Goal: Transaction & Acquisition: Purchase product/service

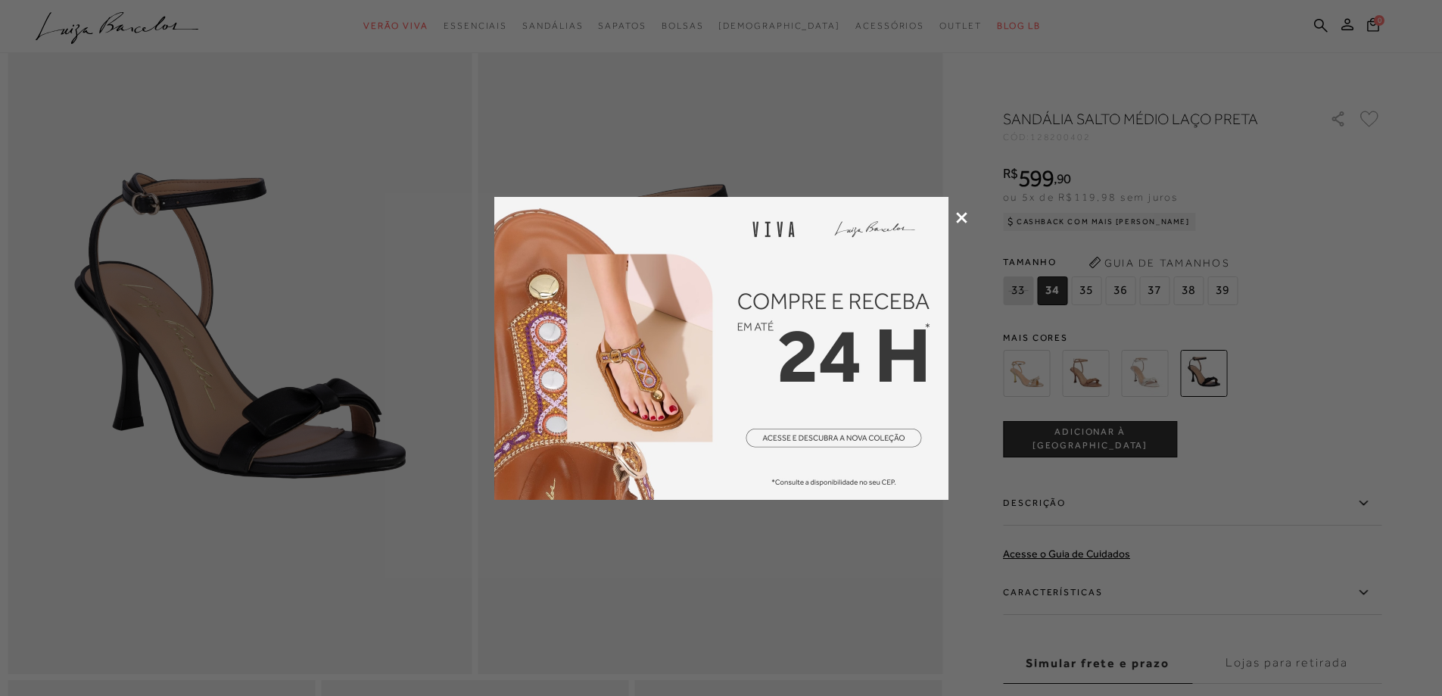
scroll to position [303, 0]
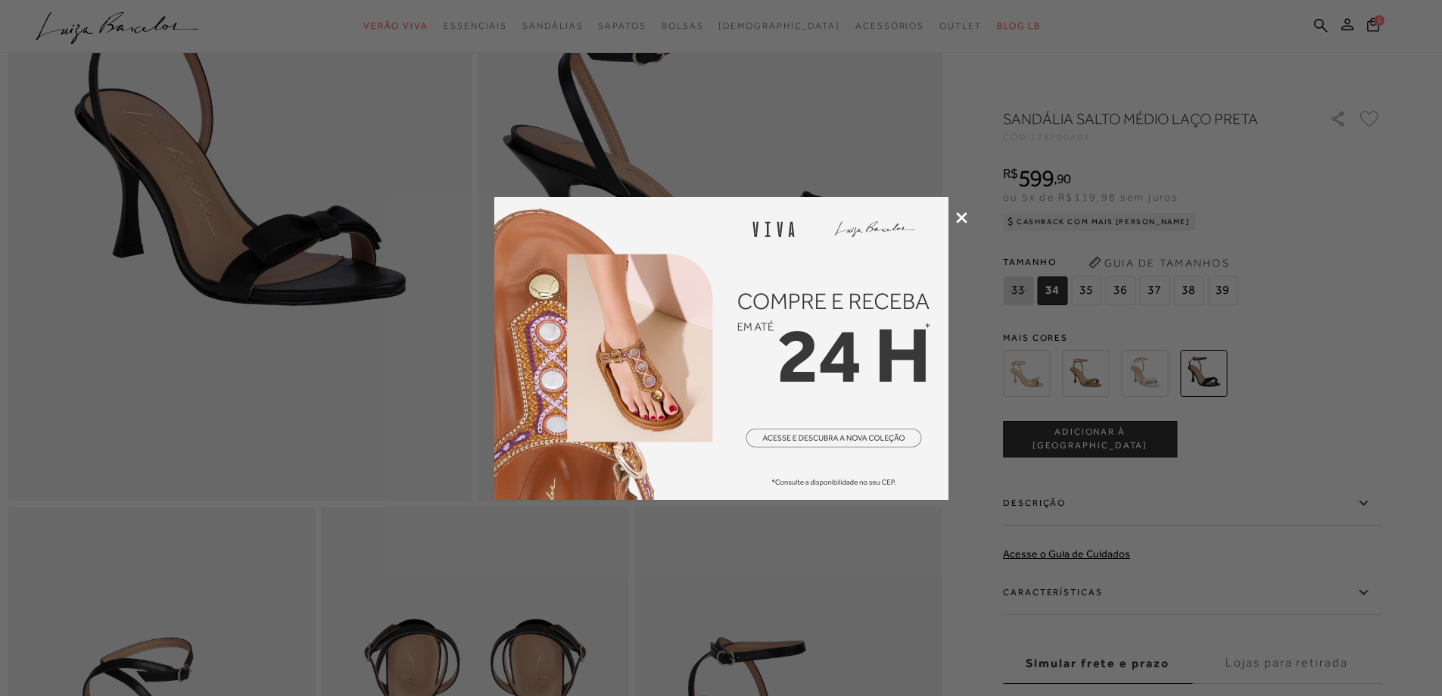
click at [962, 222] on icon at bounding box center [961, 217] width 11 height 11
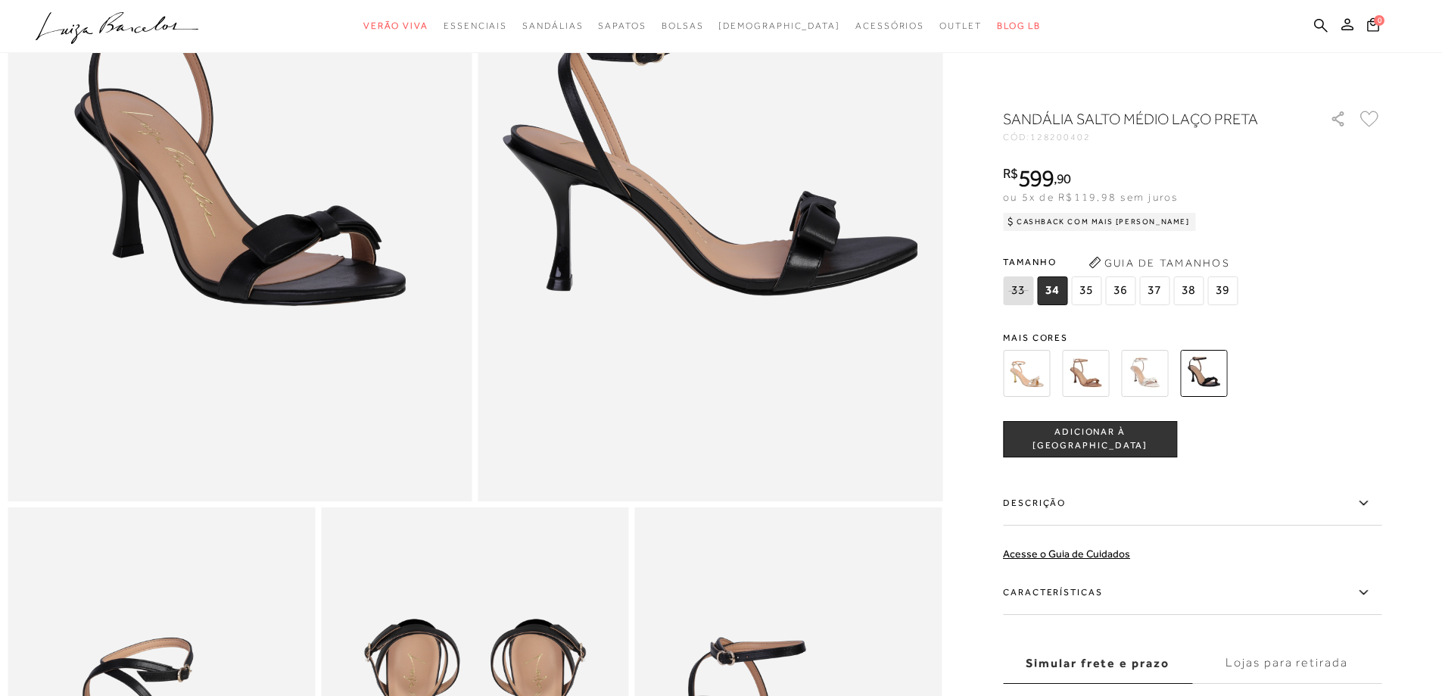
click at [1143, 384] on img at bounding box center [1144, 373] width 47 height 47
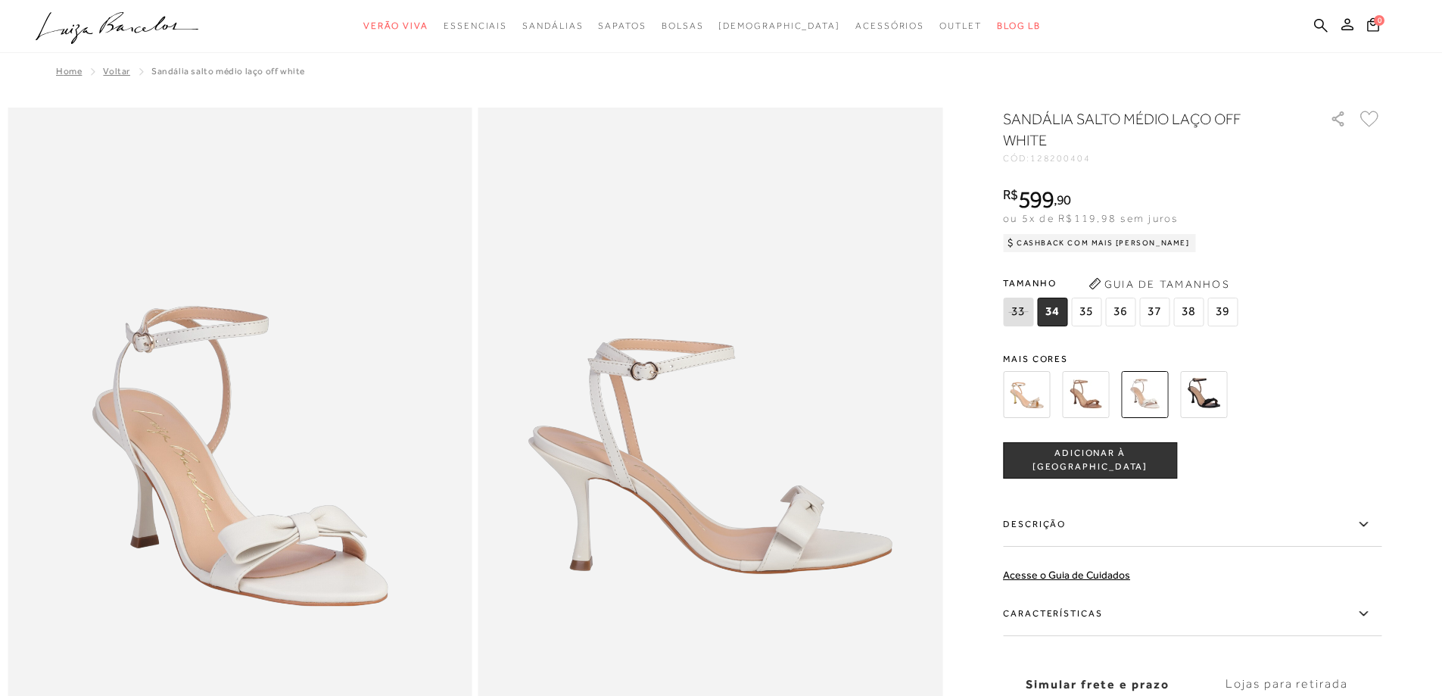
click at [1041, 415] on img at bounding box center [1026, 394] width 47 height 47
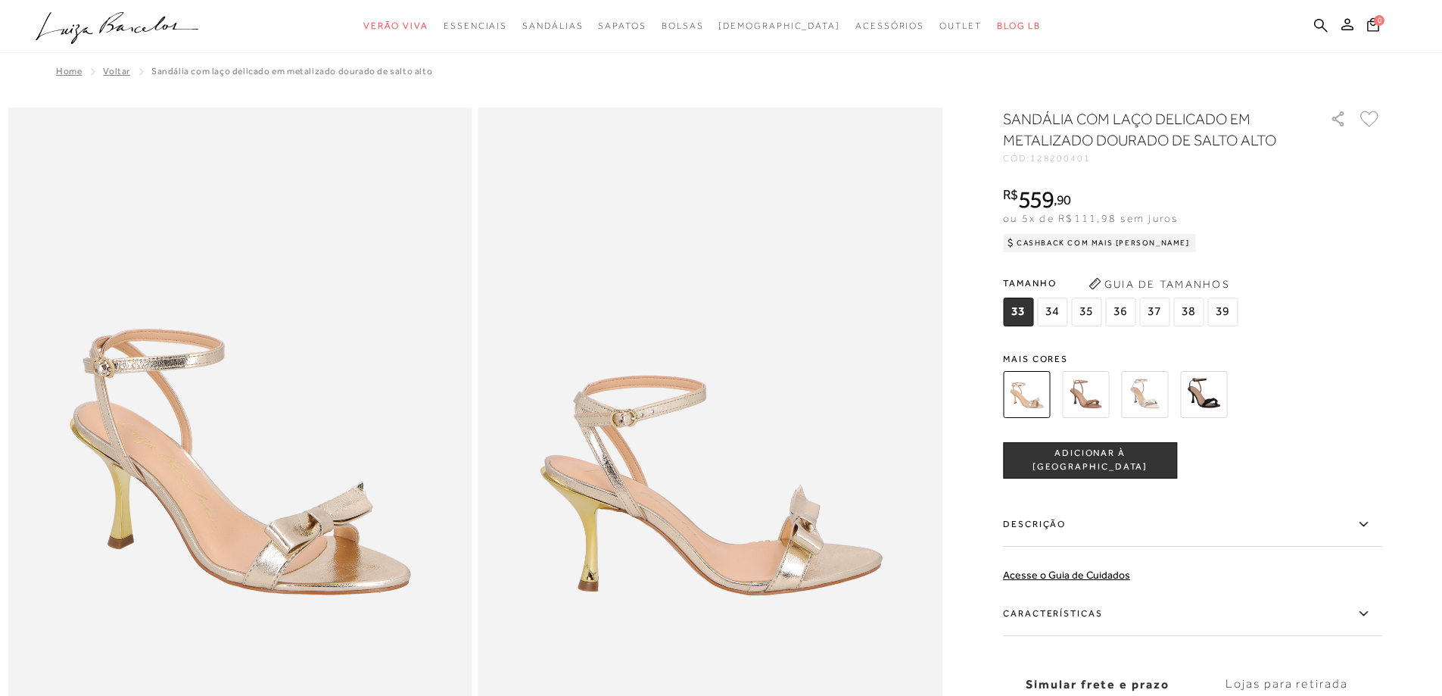
click at [1085, 312] on span "35" at bounding box center [1086, 312] width 30 height 29
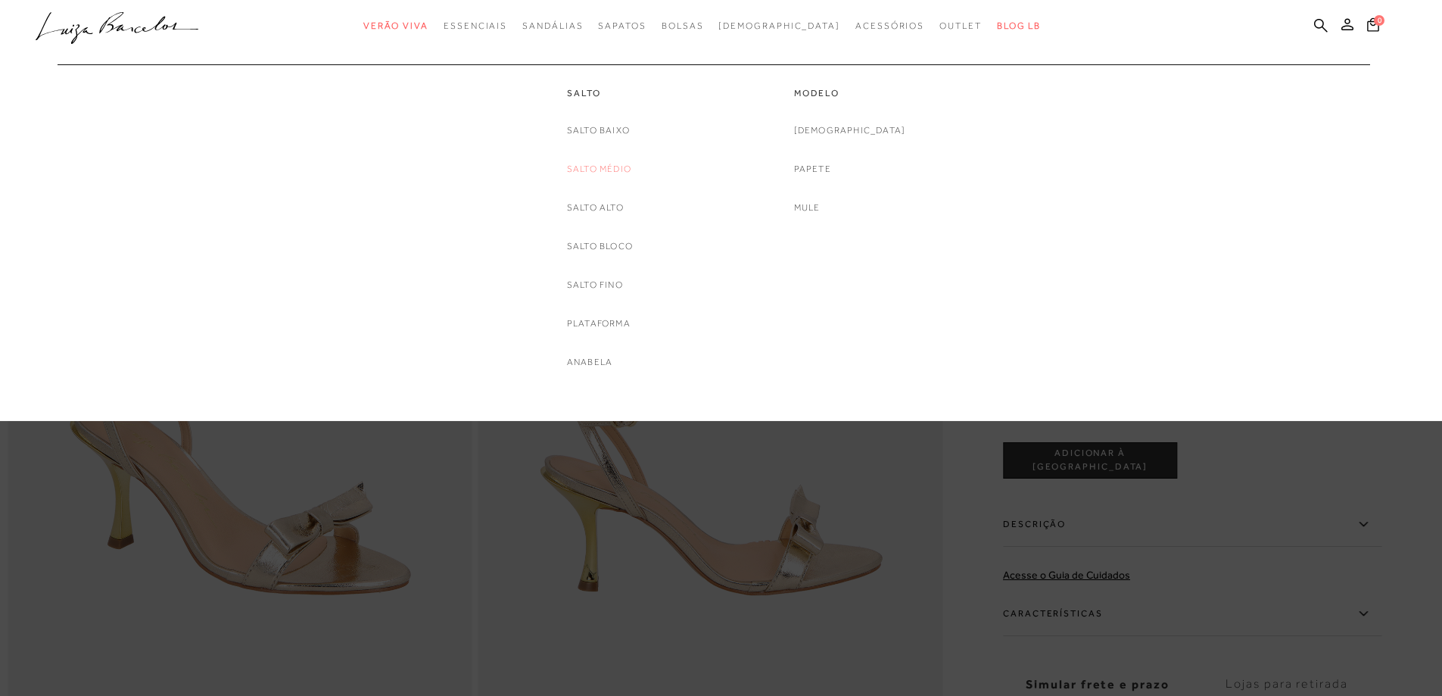
click at [603, 173] on link "Salto Médio" at bounding box center [599, 169] width 64 height 16
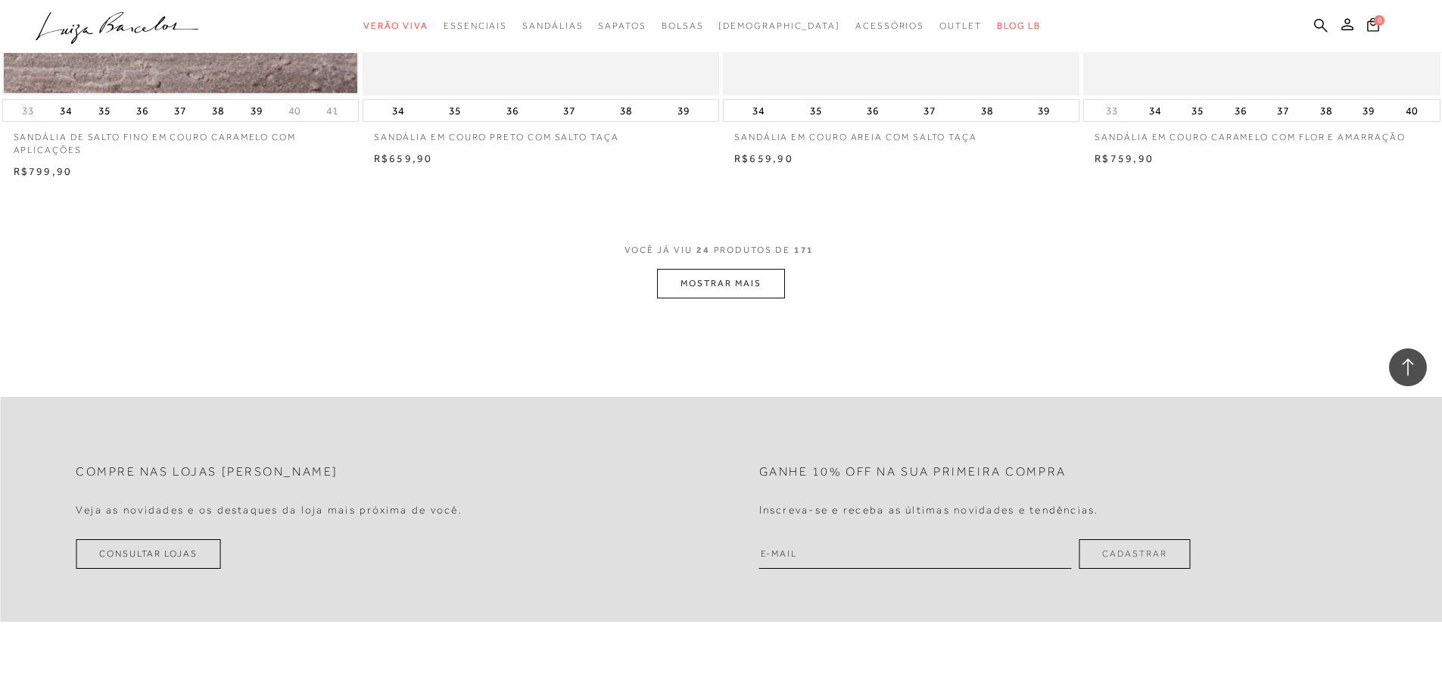
scroll to position [3710, 0]
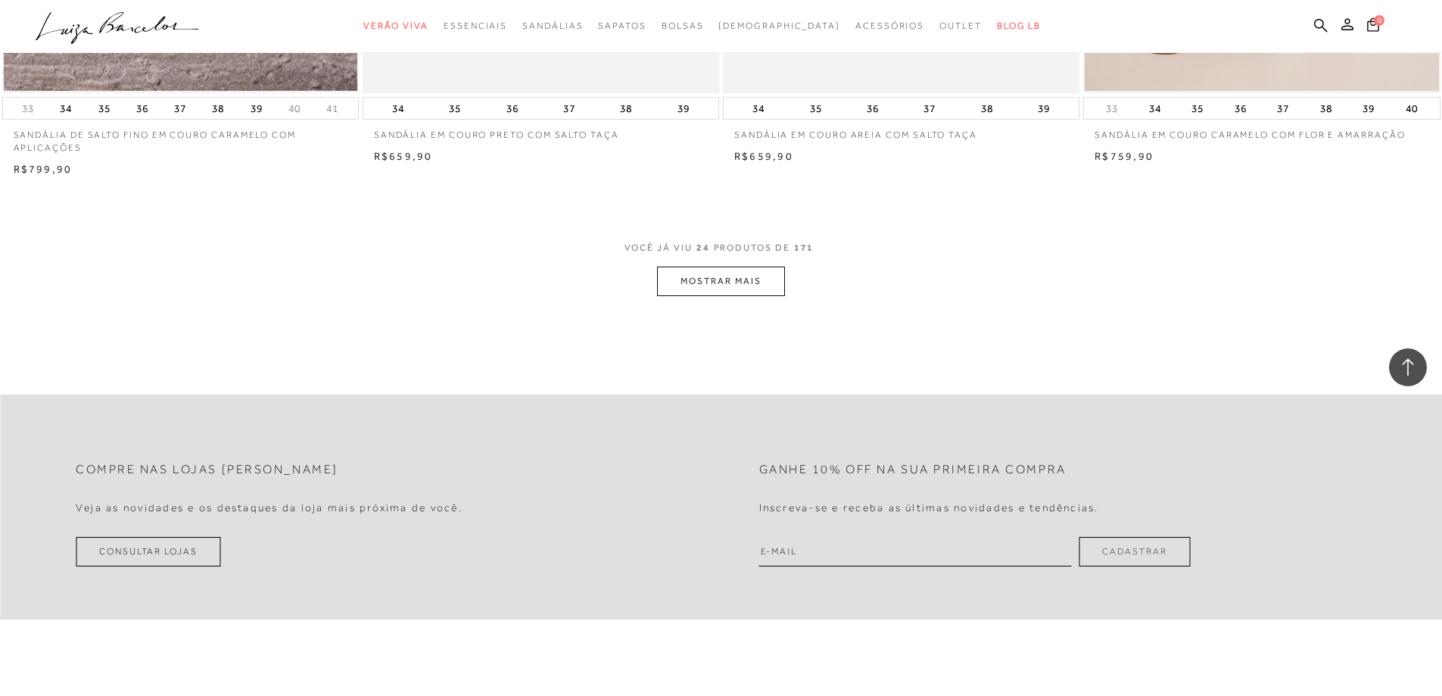
click at [755, 277] on button "MOSTRAR MAIS" at bounding box center [720, 282] width 127 height 30
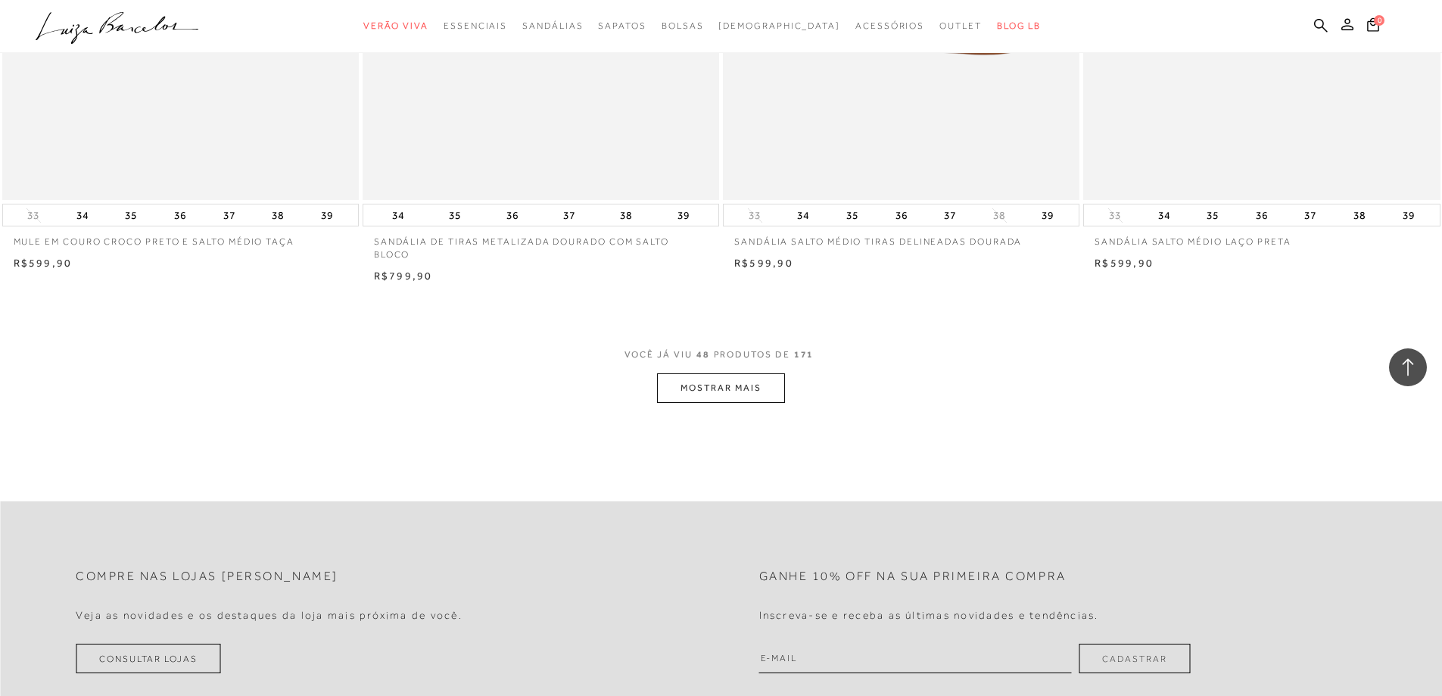
scroll to position [7420, 0]
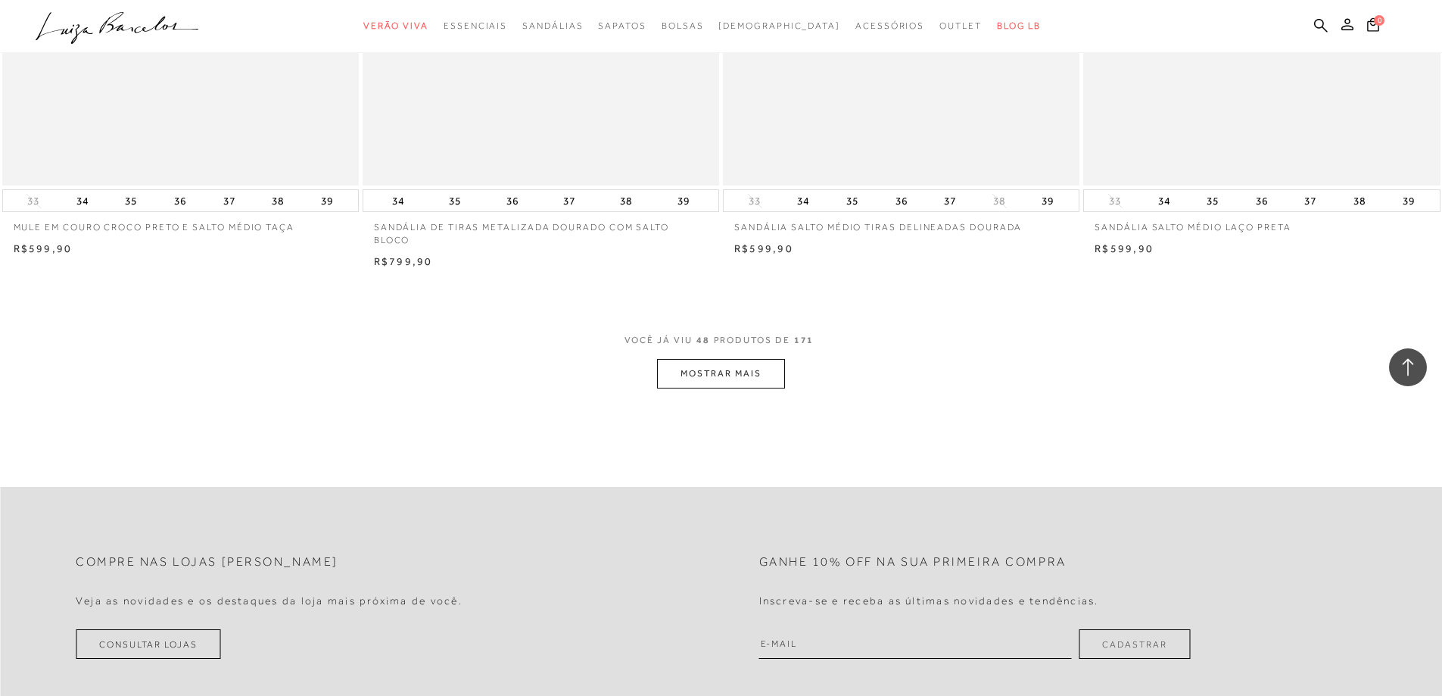
click at [698, 376] on button "MOSTRAR MAIS" at bounding box center [720, 374] width 127 height 30
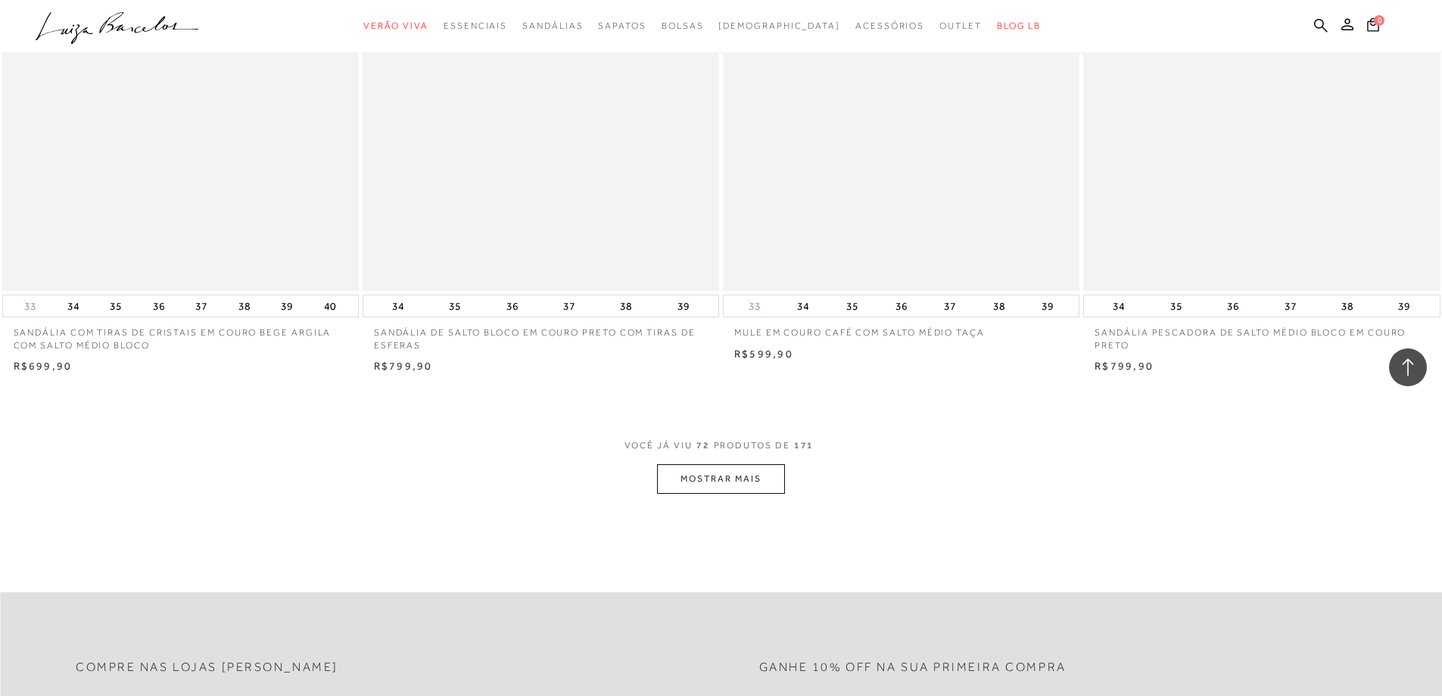
scroll to position [11282, 0]
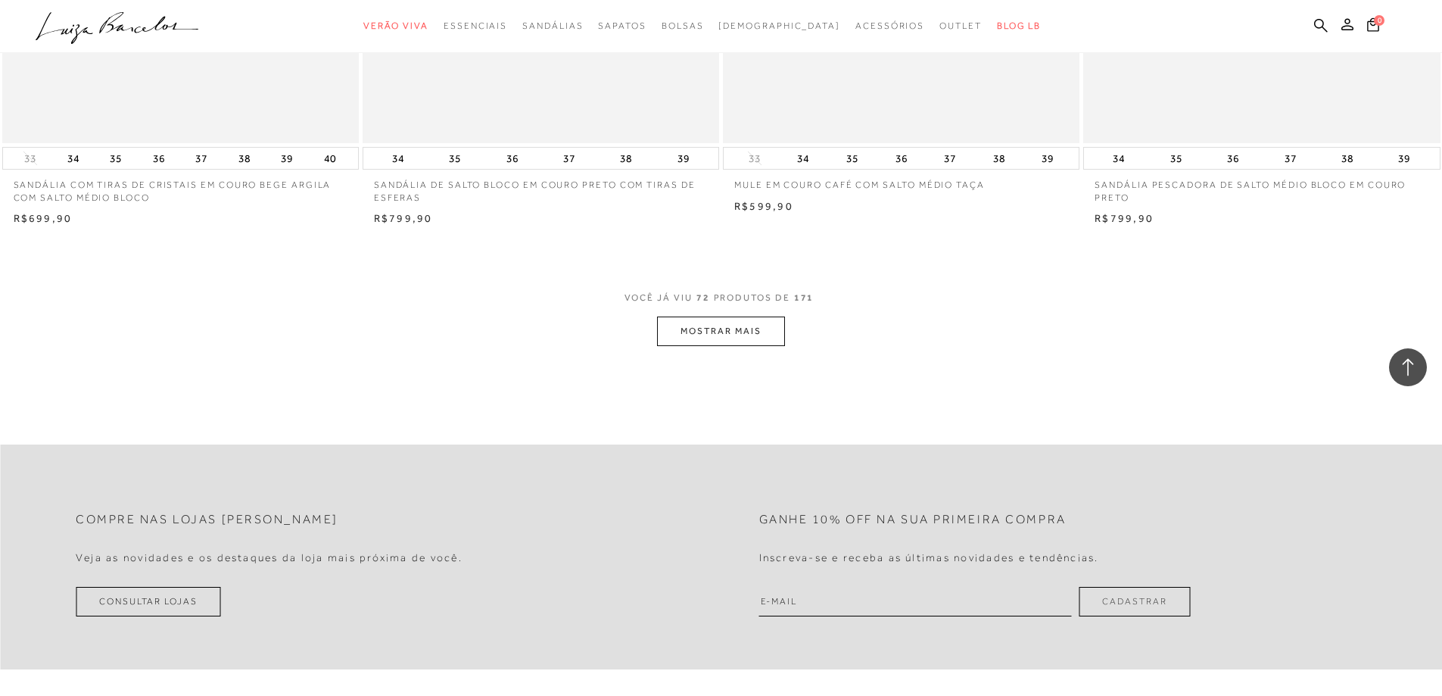
click at [725, 329] on button "MOSTRAR MAIS" at bounding box center [720, 331] width 127 height 30
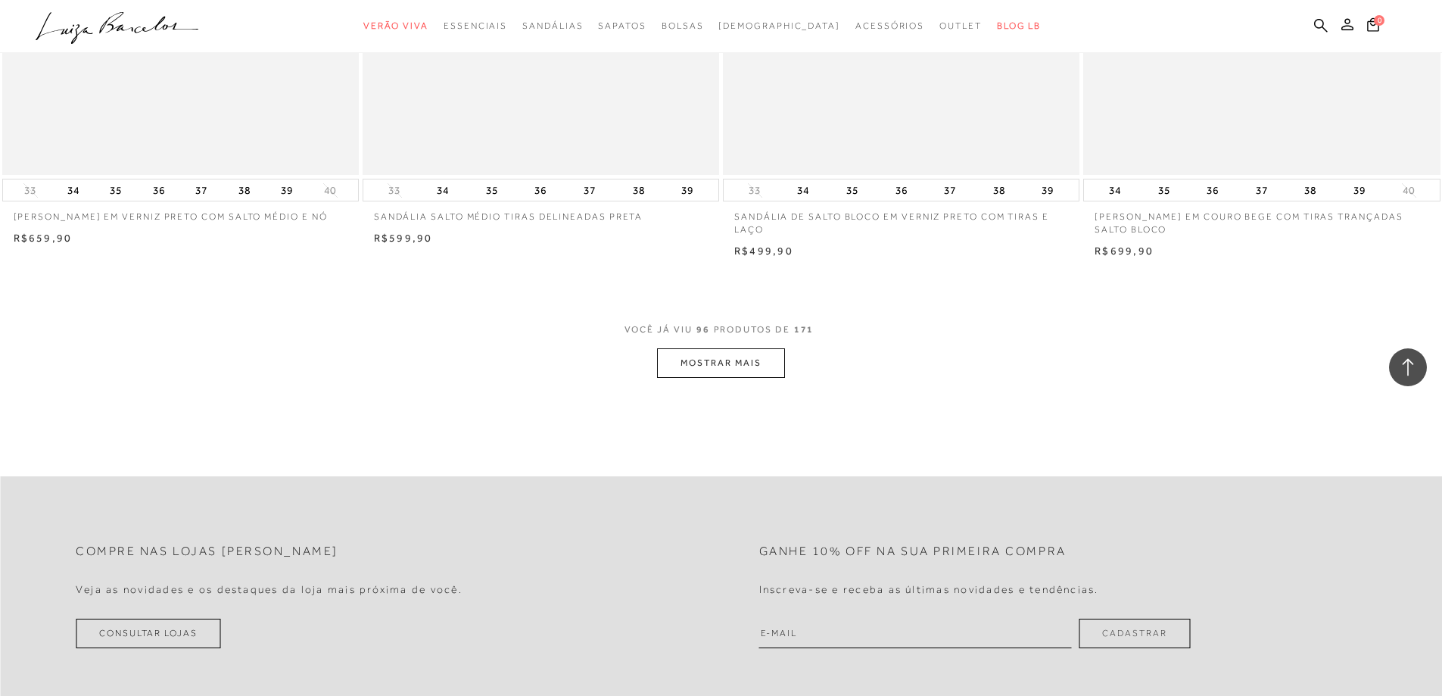
scroll to position [15067, 0]
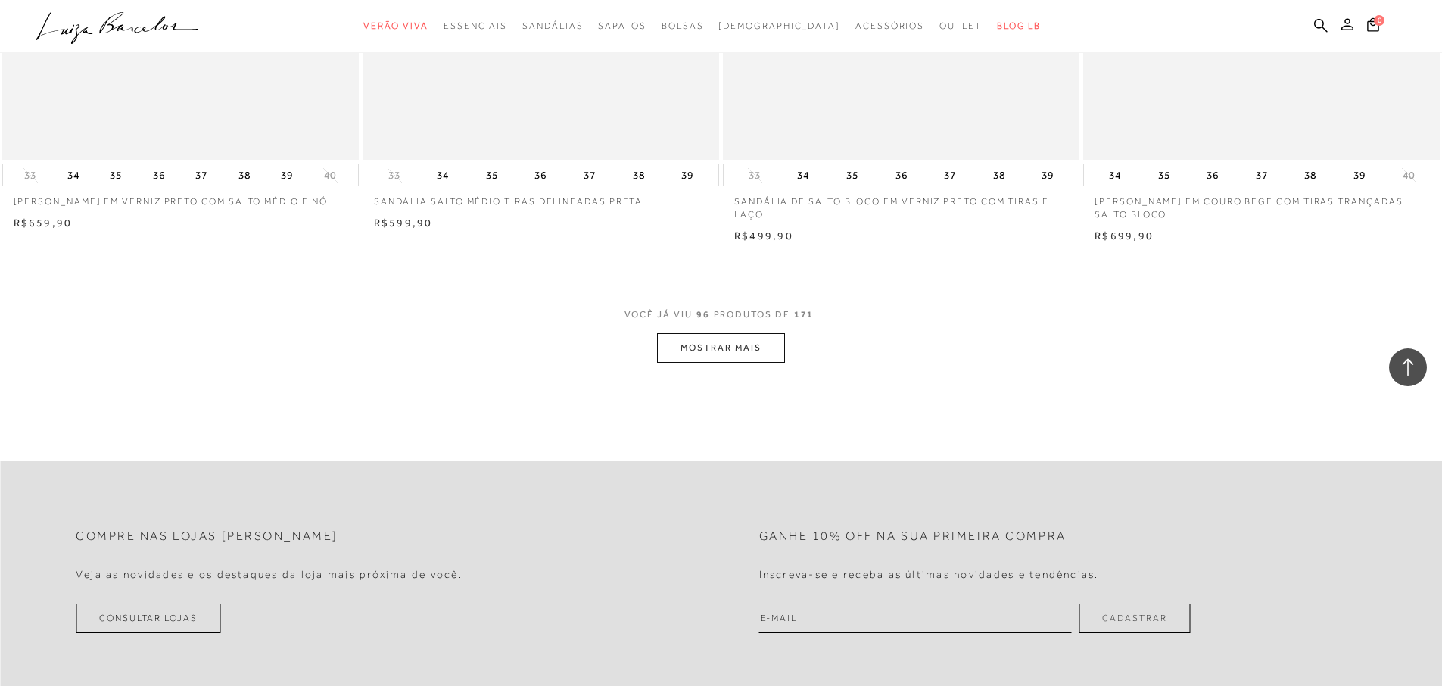
click at [695, 348] on button "MOSTRAR MAIS" at bounding box center [720, 348] width 127 height 30
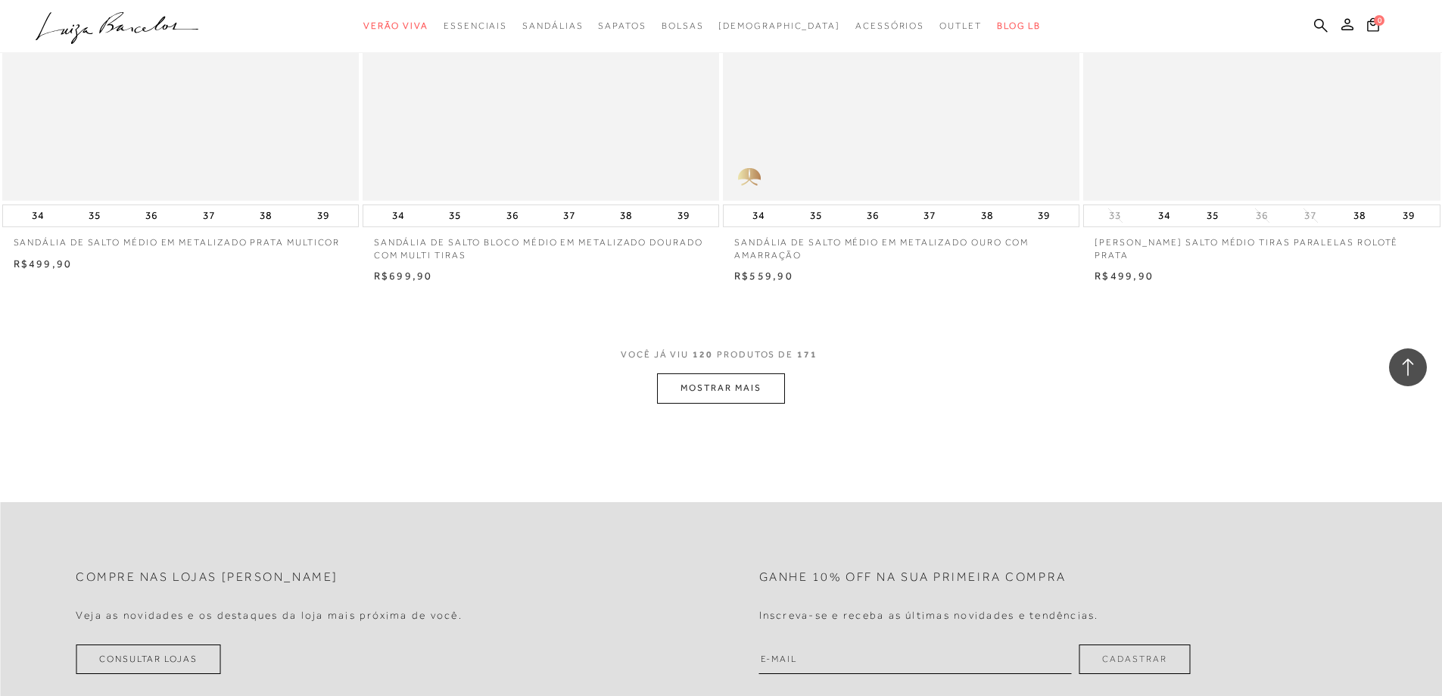
scroll to position [18853, 0]
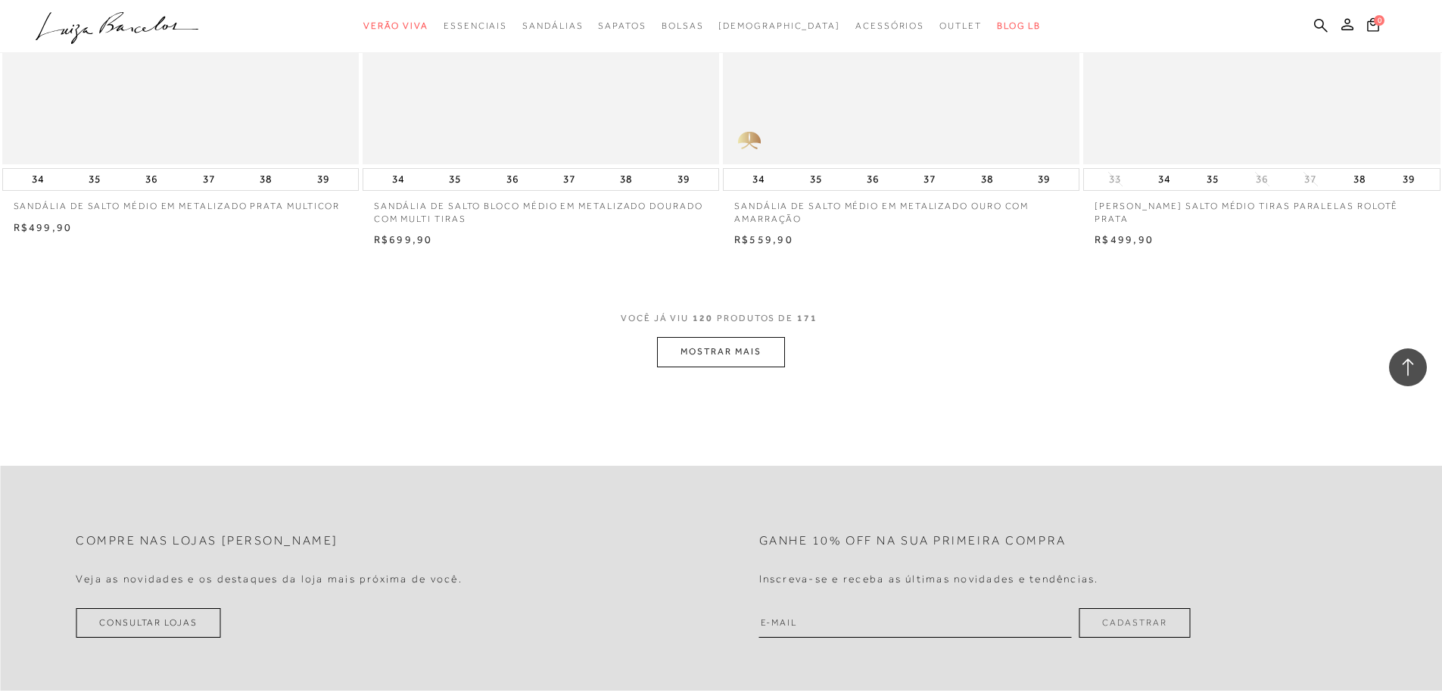
click at [748, 349] on button "MOSTRAR MAIS" at bounding box center [720, 352] width 127 height 30
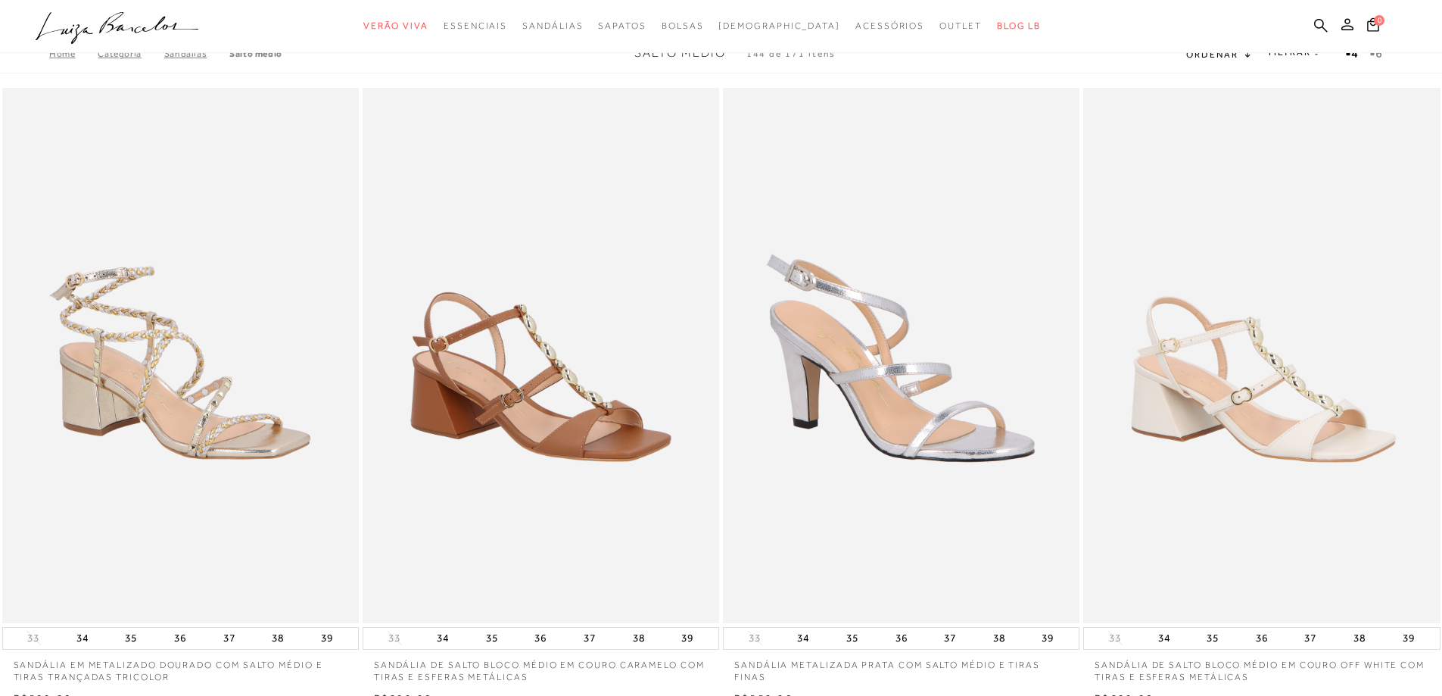
scroll to position [0, 0]
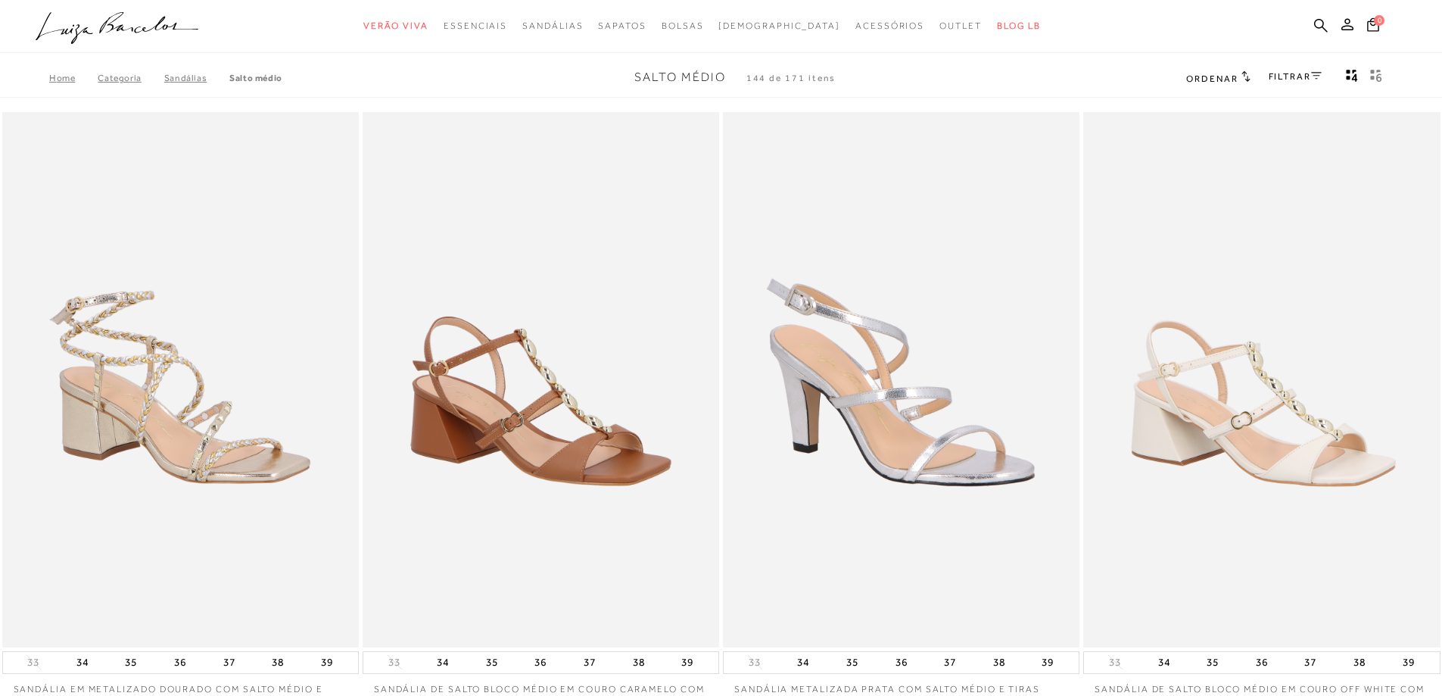
click at [1309, 80] on link "FILTRAR" at bounding box center [1295, 76] width 53 height 11
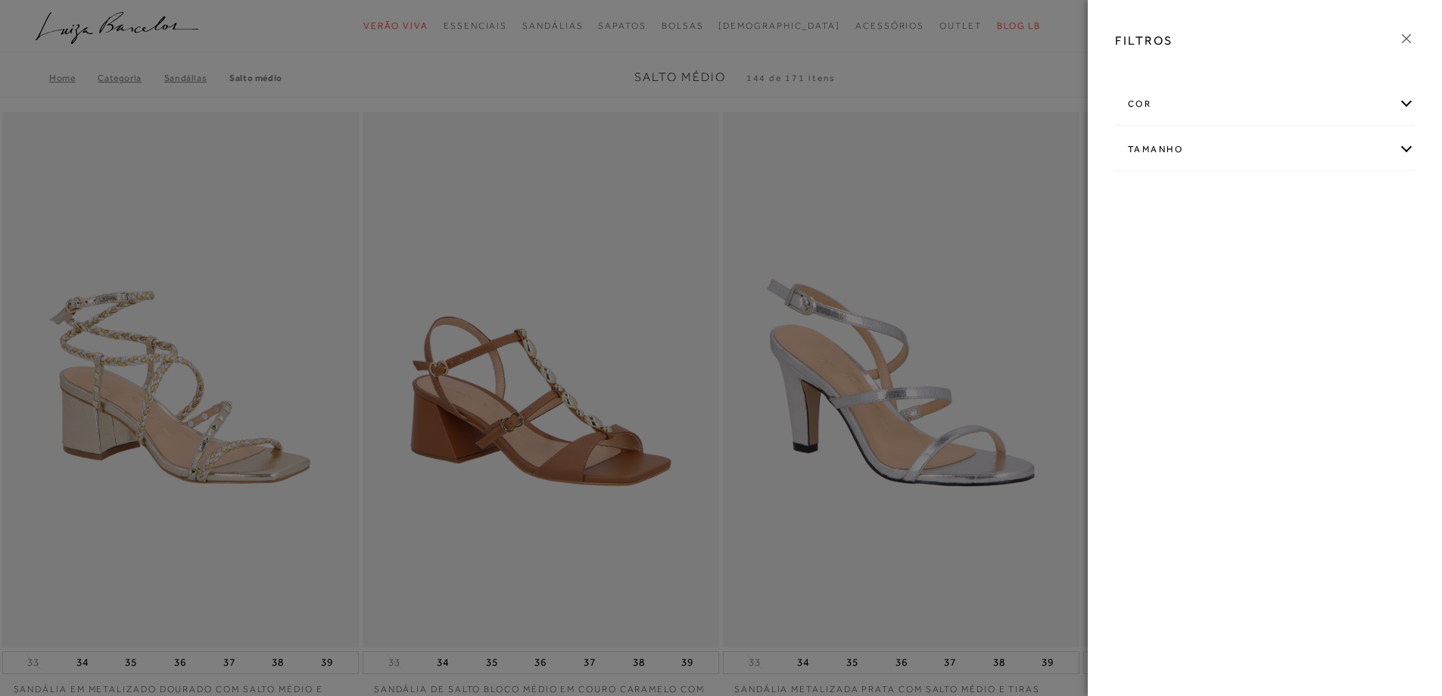
click at [1402, 104] on div "cor" at bounding box center [1265, 104] width 298 height 40
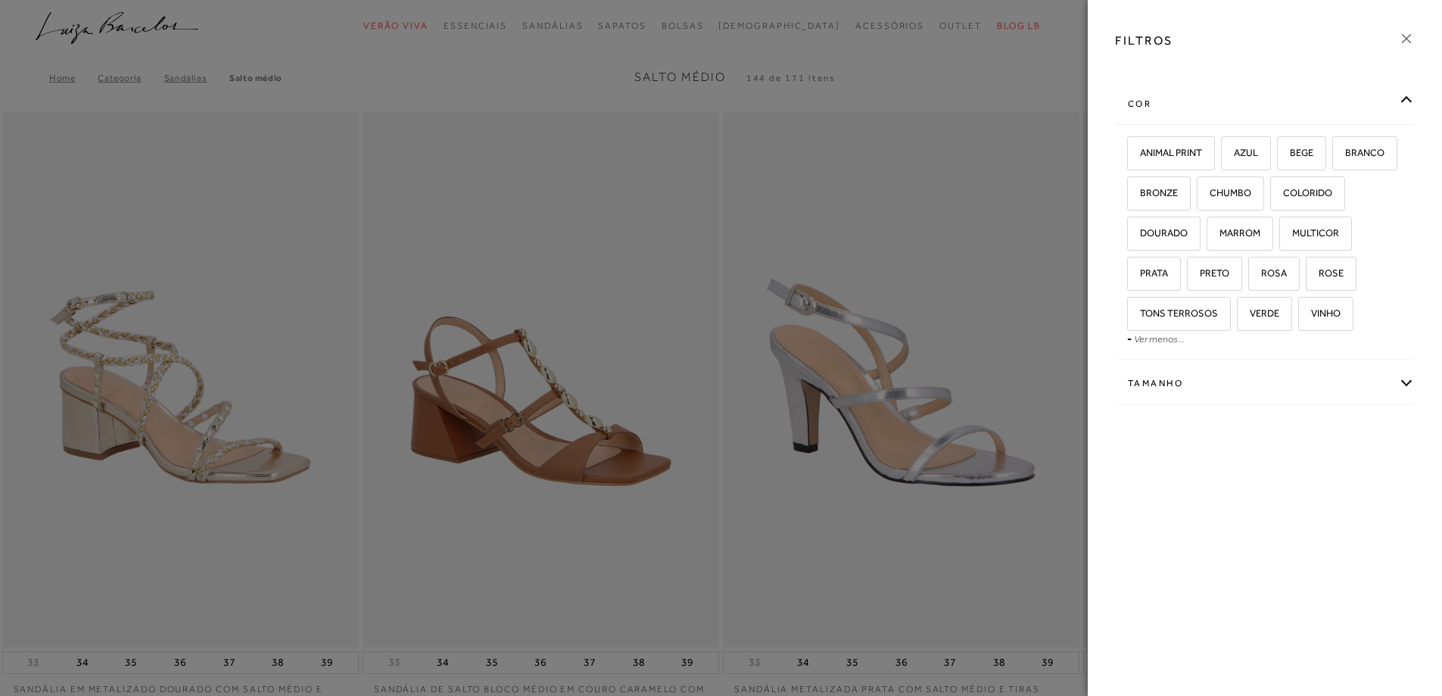
click at [1336, 73] on div at bounding box center [1265, 68] width 324 height 15
click at [1404, 387] on div "Tamanho" at bounding box center [1265, 383] width 298 height 40
click at [1232, 442] on label "35" at bounding box center [1230, 432] width 35 height 33
click at [1225, 442] on input "35" at bounding box center [1217, 434] width 15 height 15
checkbox input "true"
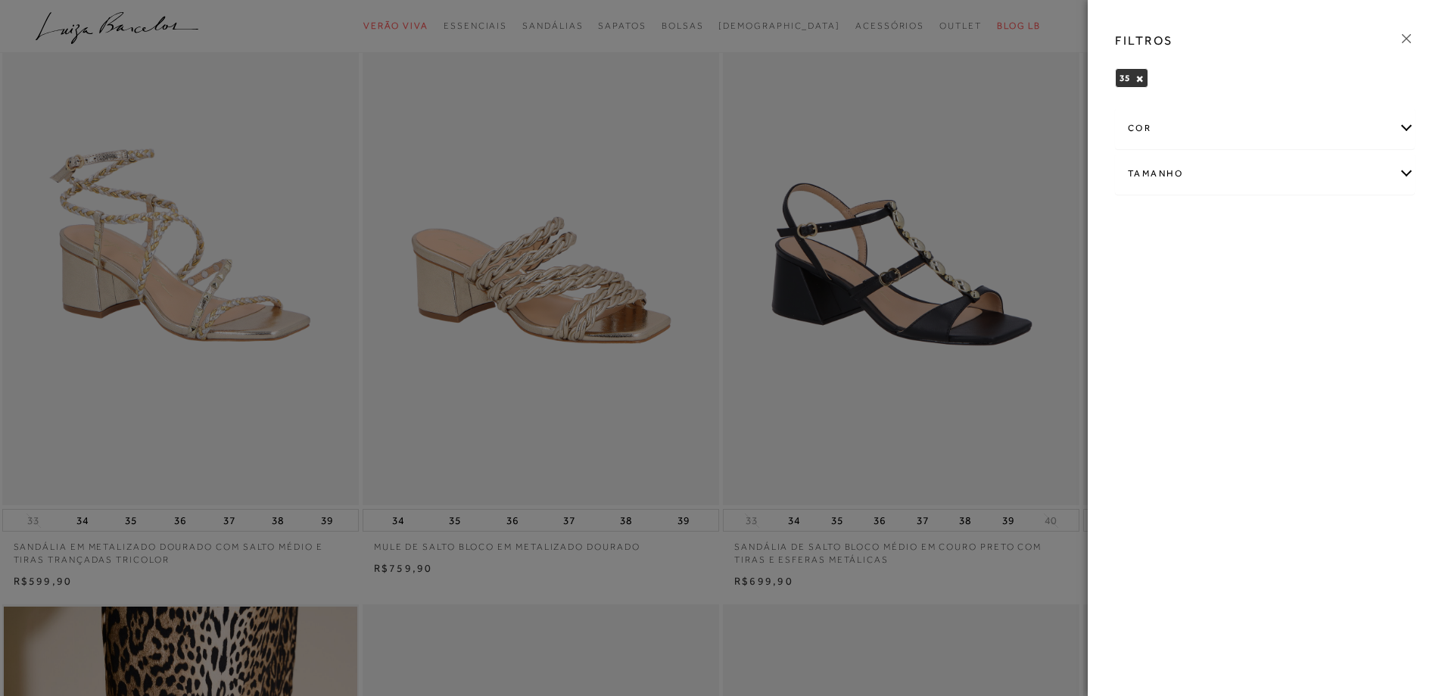
scroll to position [227, 0]
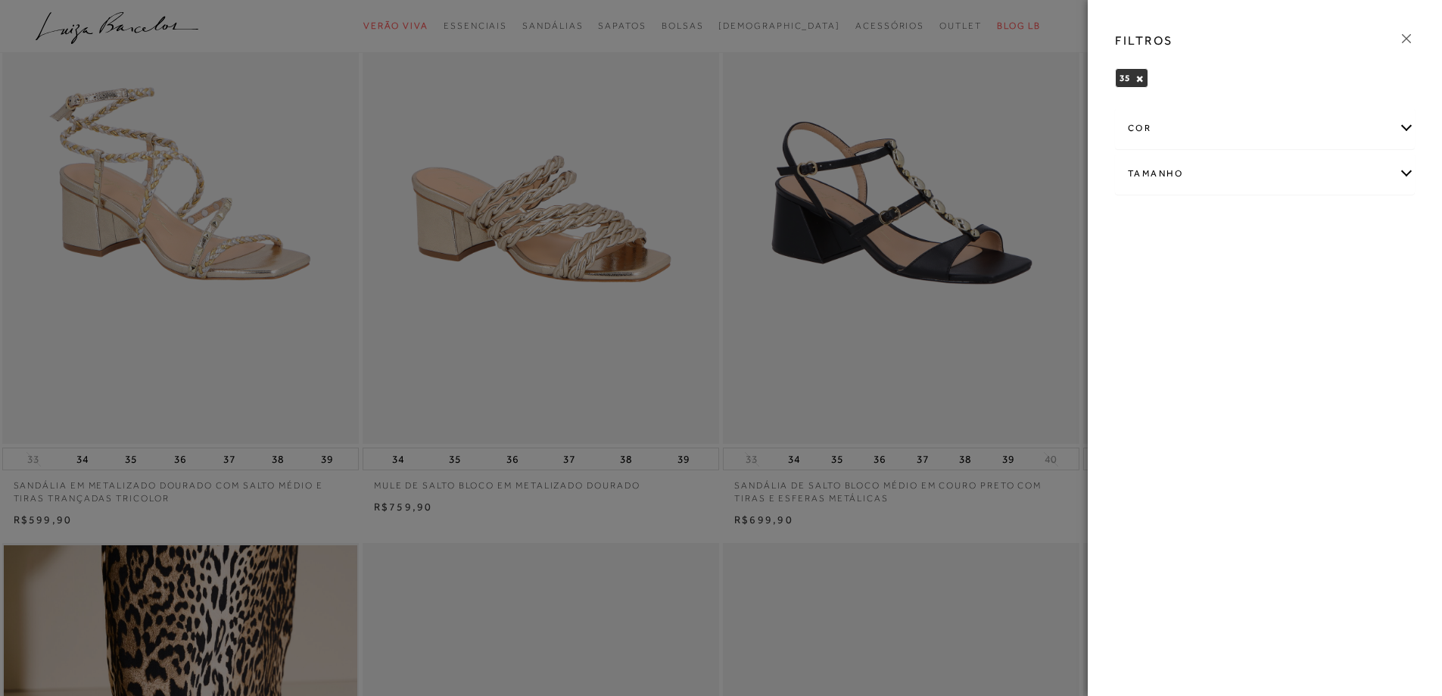
click at [1189, 404] on div "FILTROS 35 × Limpar todos os refinamentos cor" at bounding box center [1265, 348] width 354 height 696
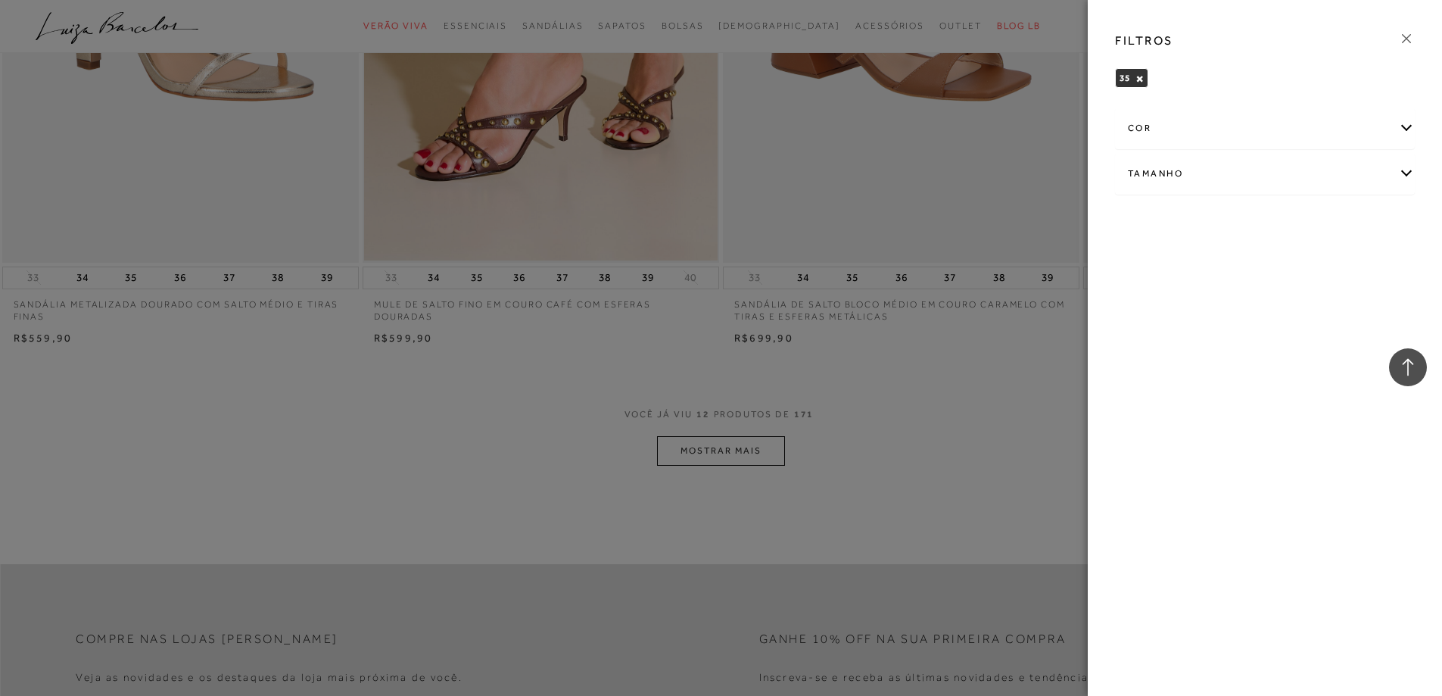
scroll to position [1817, 0]
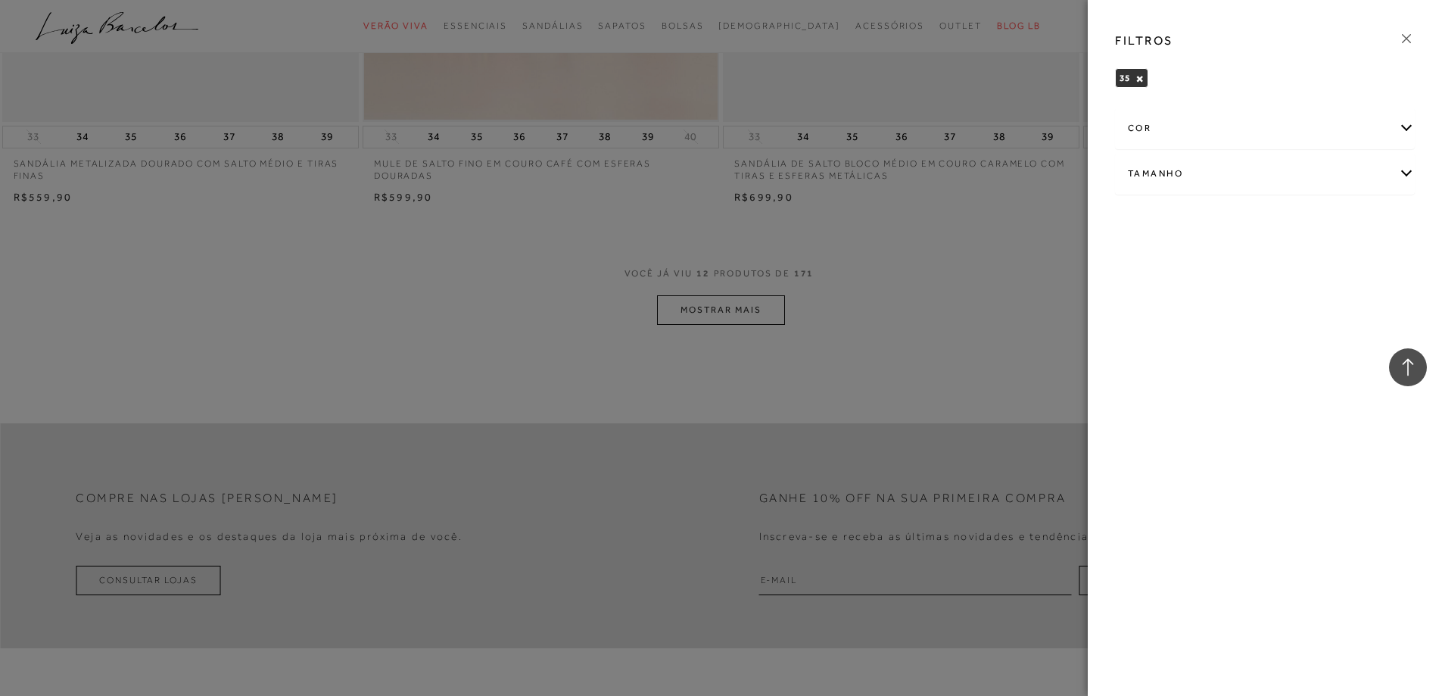
click at [744, 305] on div at bounding box center [721, 348] width 1442 height 696
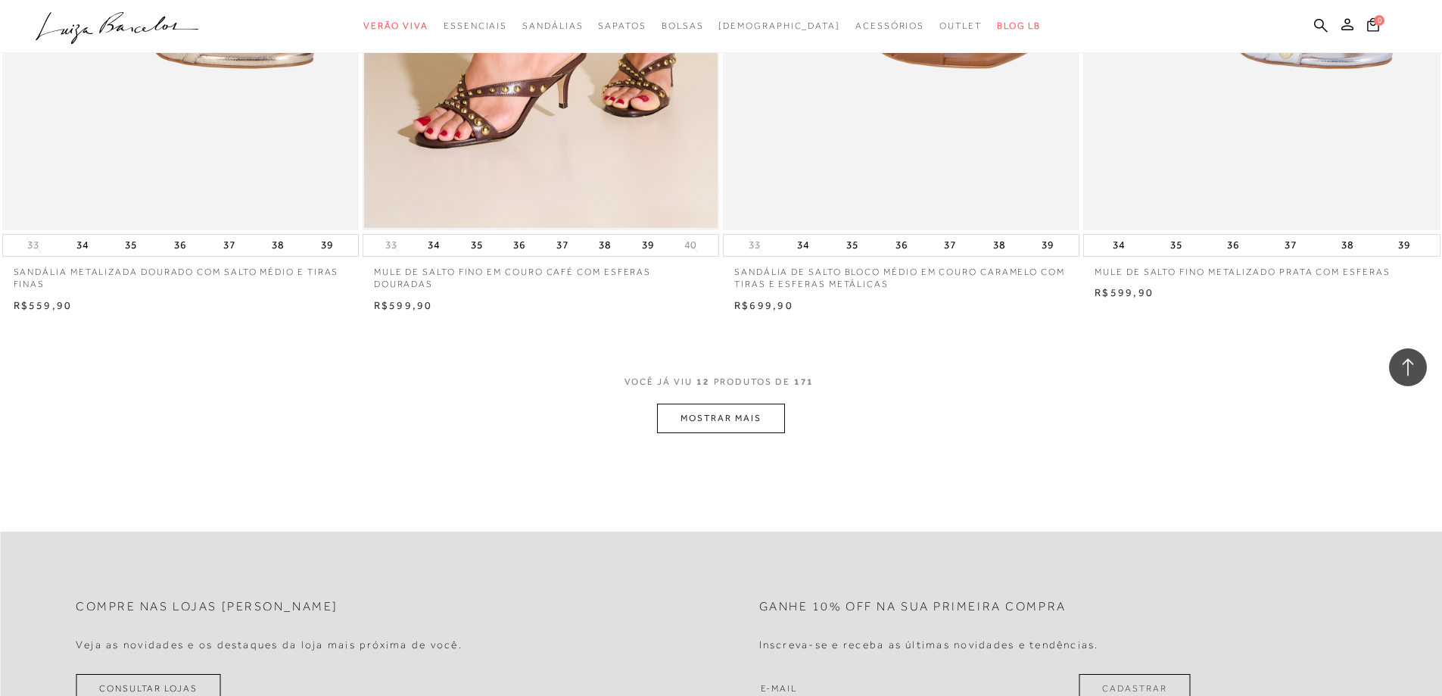
scroll to position [1666, 0]
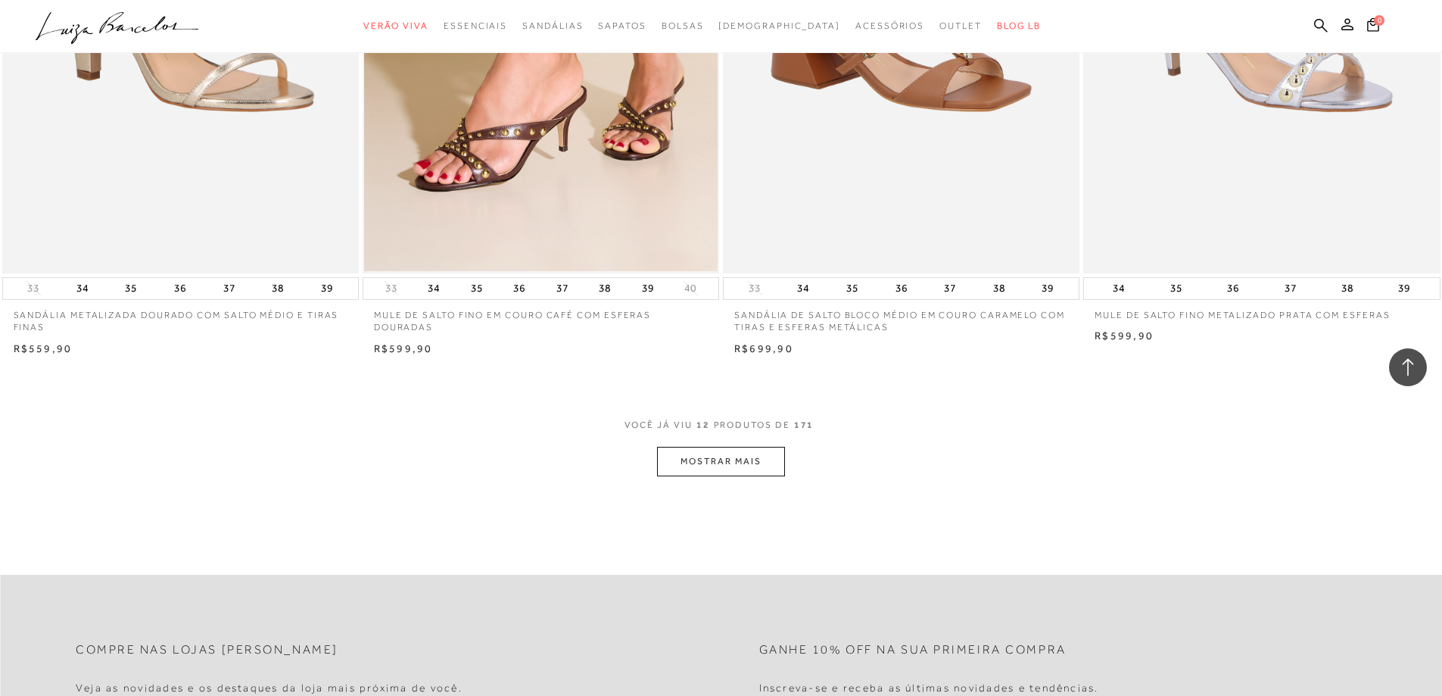
click at [734, 466] on button "MOSTRAR MAIS" at bounding box center [720, 462] width 127 height 30
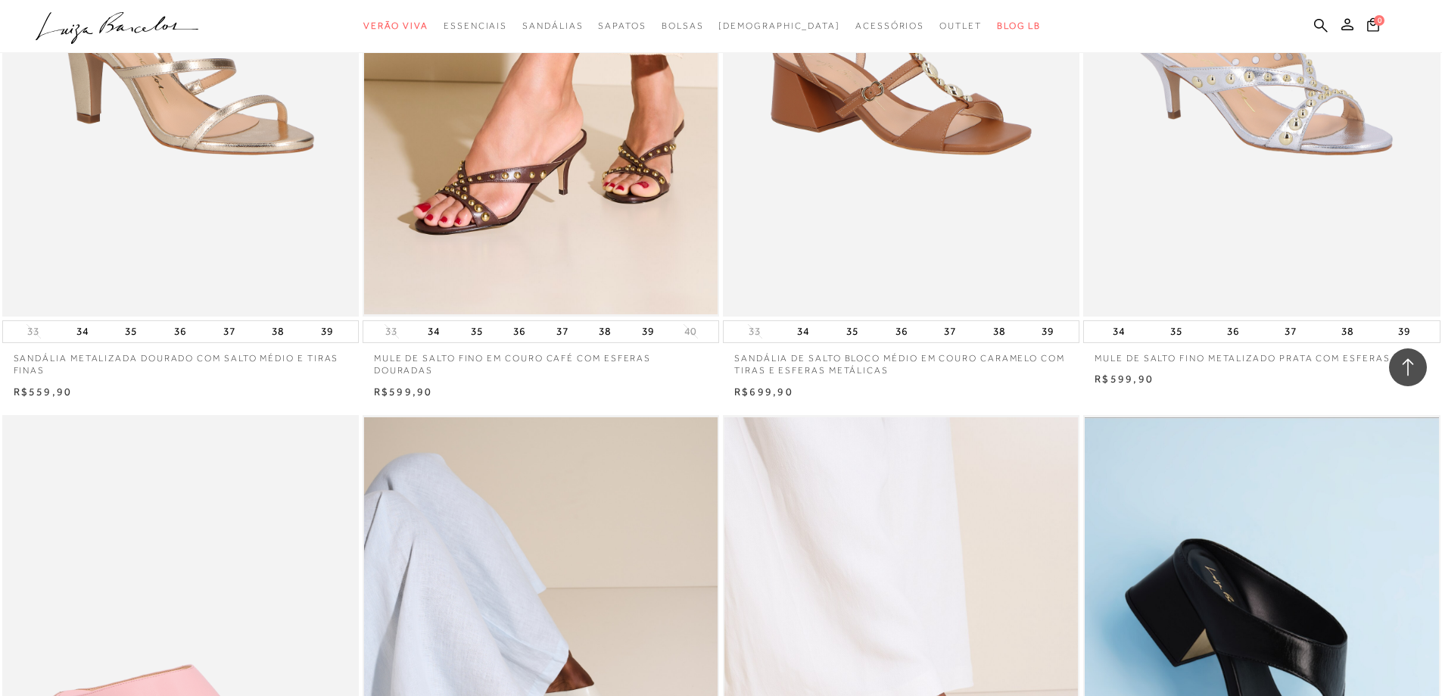
scroll to position [1590, 0]
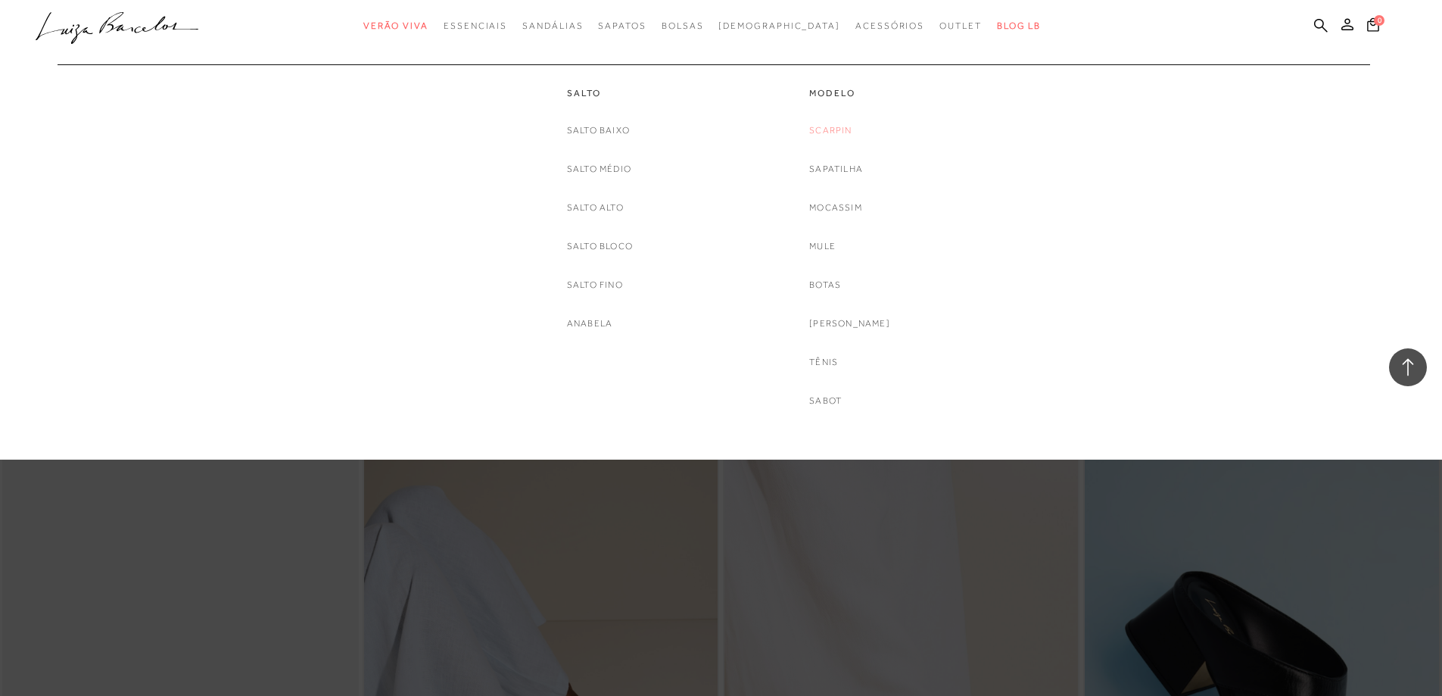
click at [851, 134] on link "Scarpin" at bounding box center [830, 131] width 42 height 16
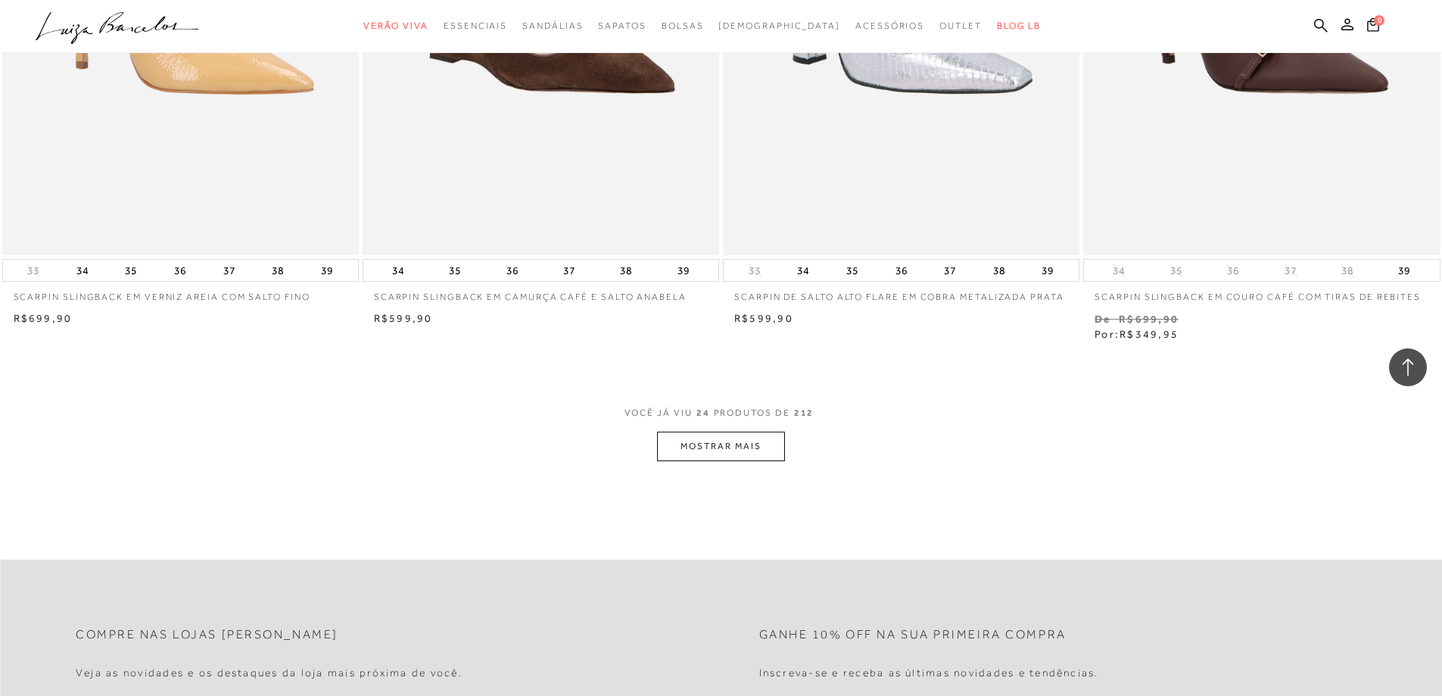
scroll to position [3710, 0]
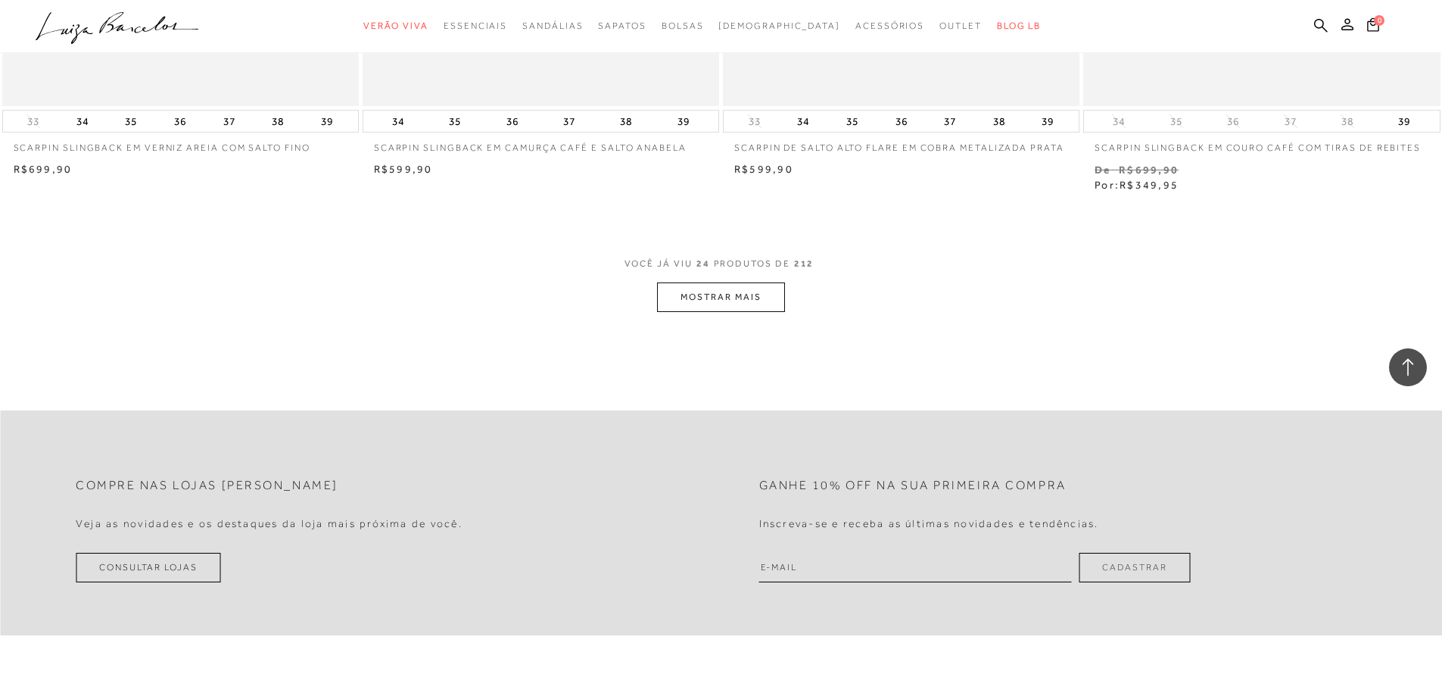
click at [773, 294] on button "MOSTRAR MAIS" at bounding box center [720, 297] width 127 height 30
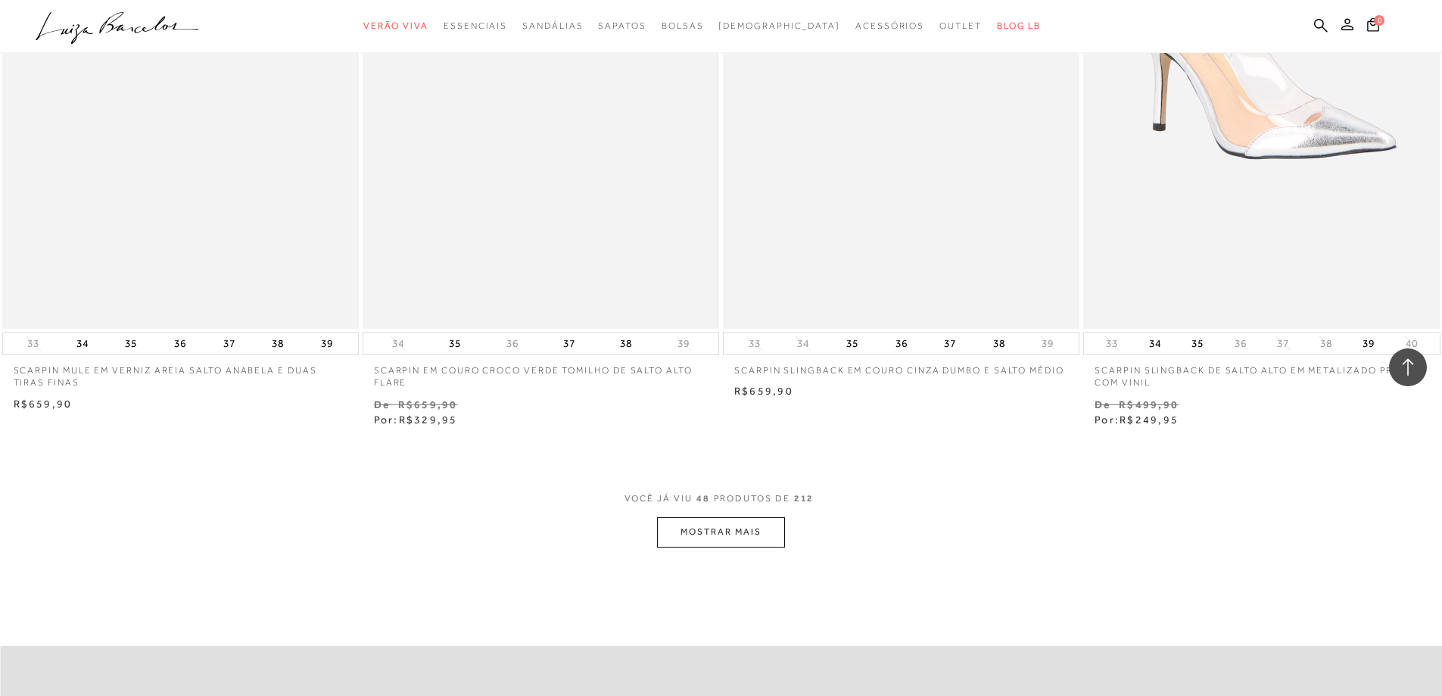
scroll to position [7496, 0]
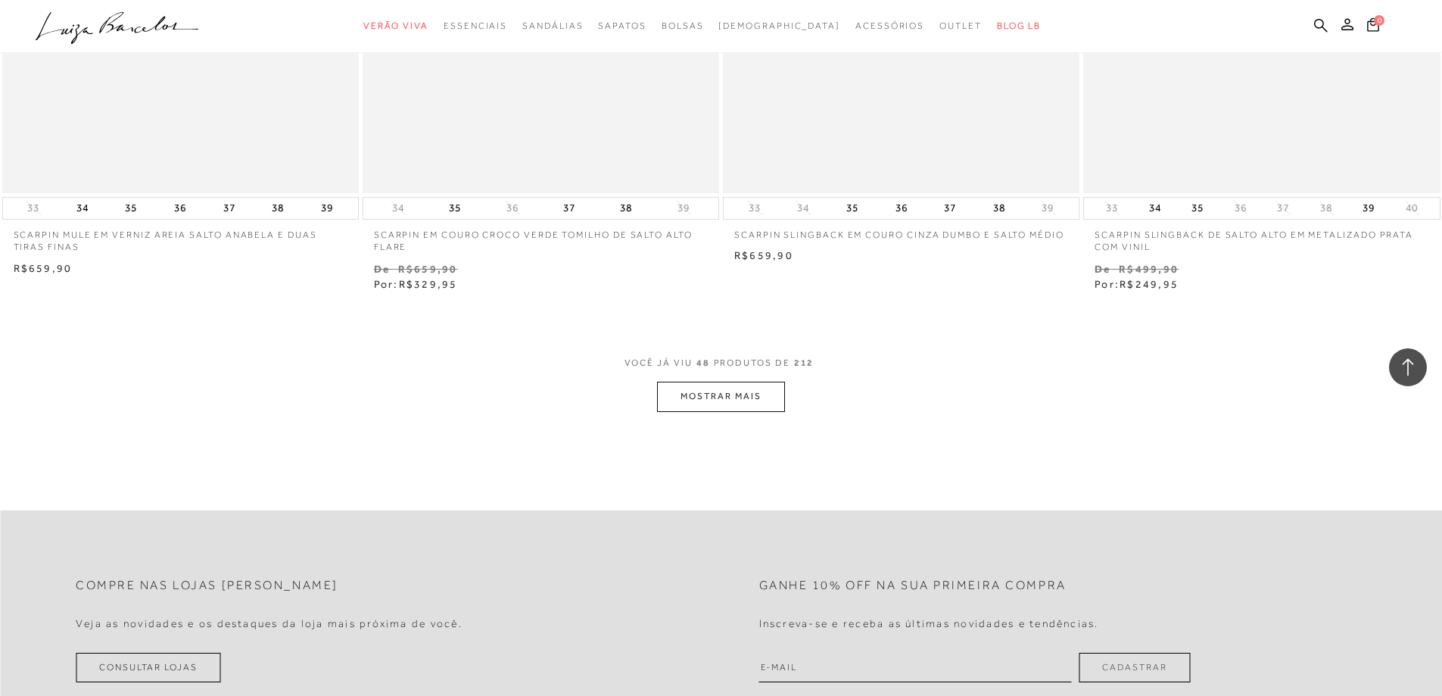
click at [728, 399] on button "MOSTRAR MAIS" at bounding box center [720, 397] width 127 height 30
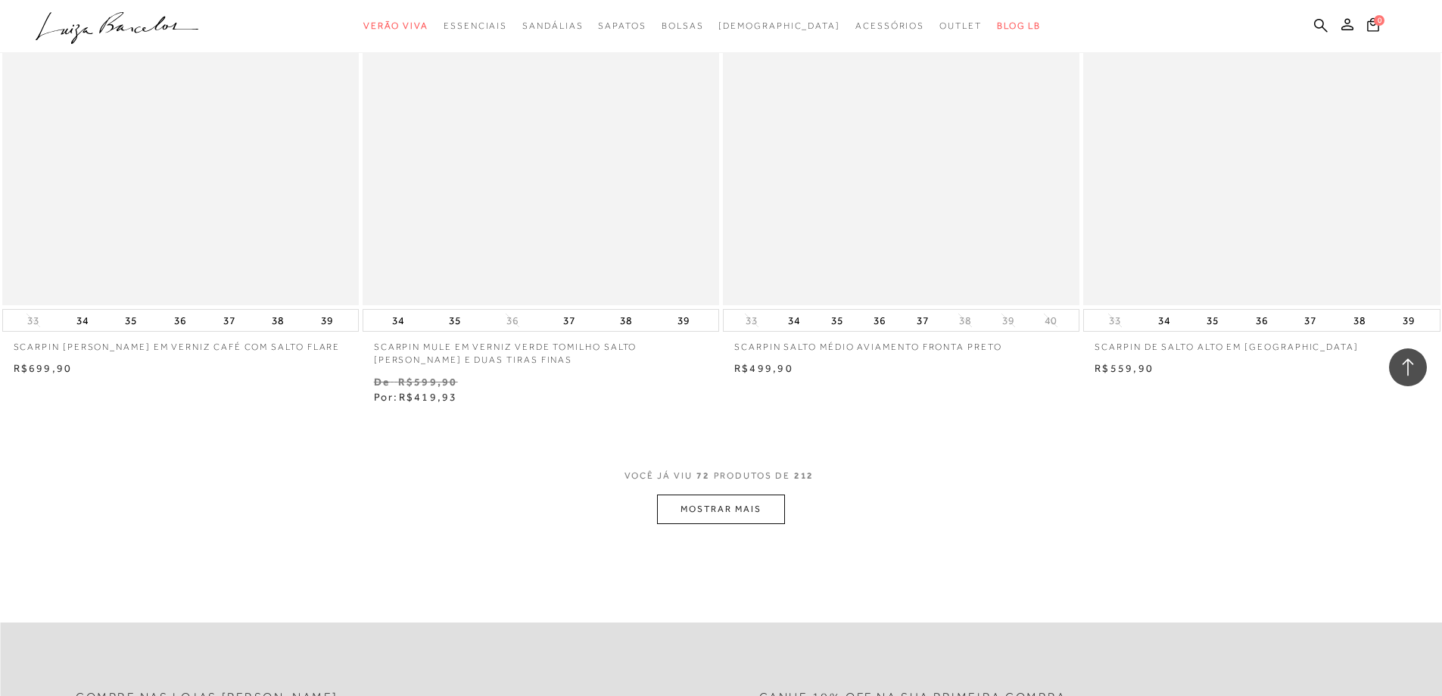
scroll to position [11433, 0]
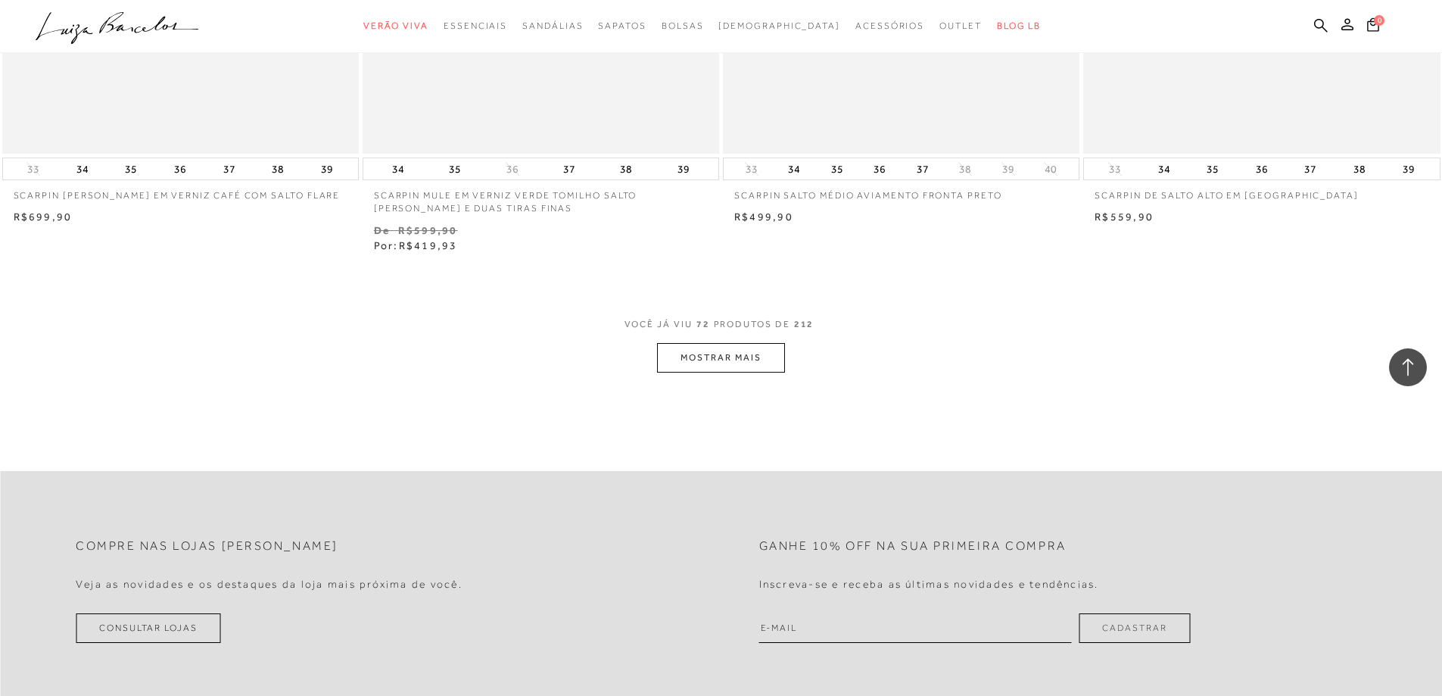
click at [747, 352] on button "MOSTRAR MAIS" at bounding box center [720, 358] width 127 height 30
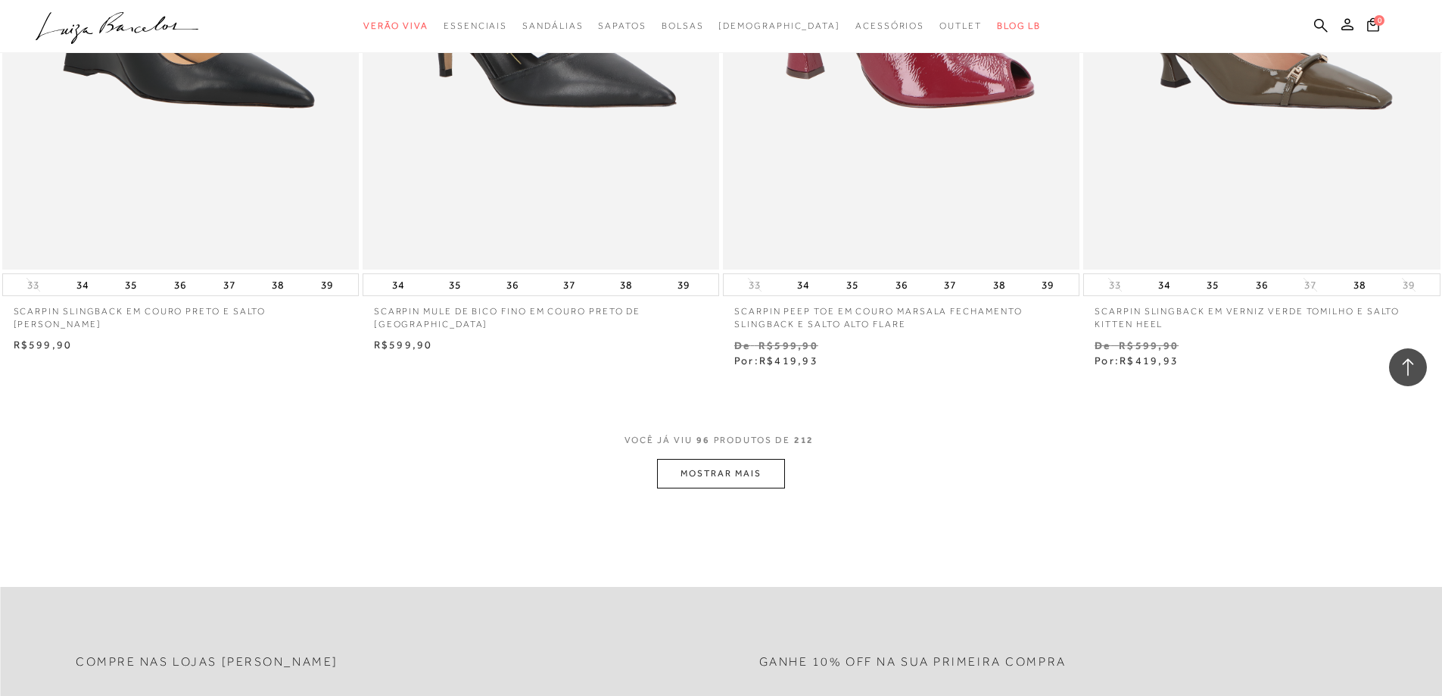
scroll to position [15219, 0]
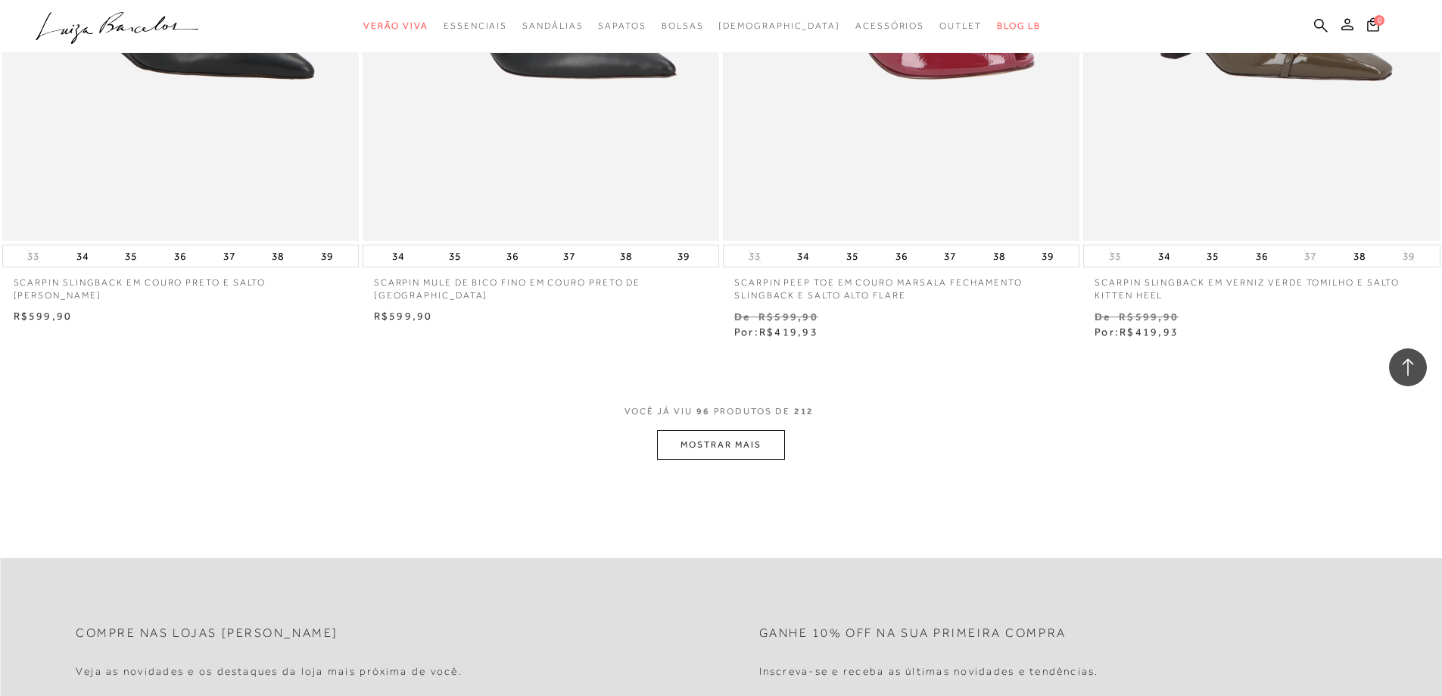
click at [720, 455] on button "MOSTRAR MAIS" at bounding box center [720, 445] width 127 height 30
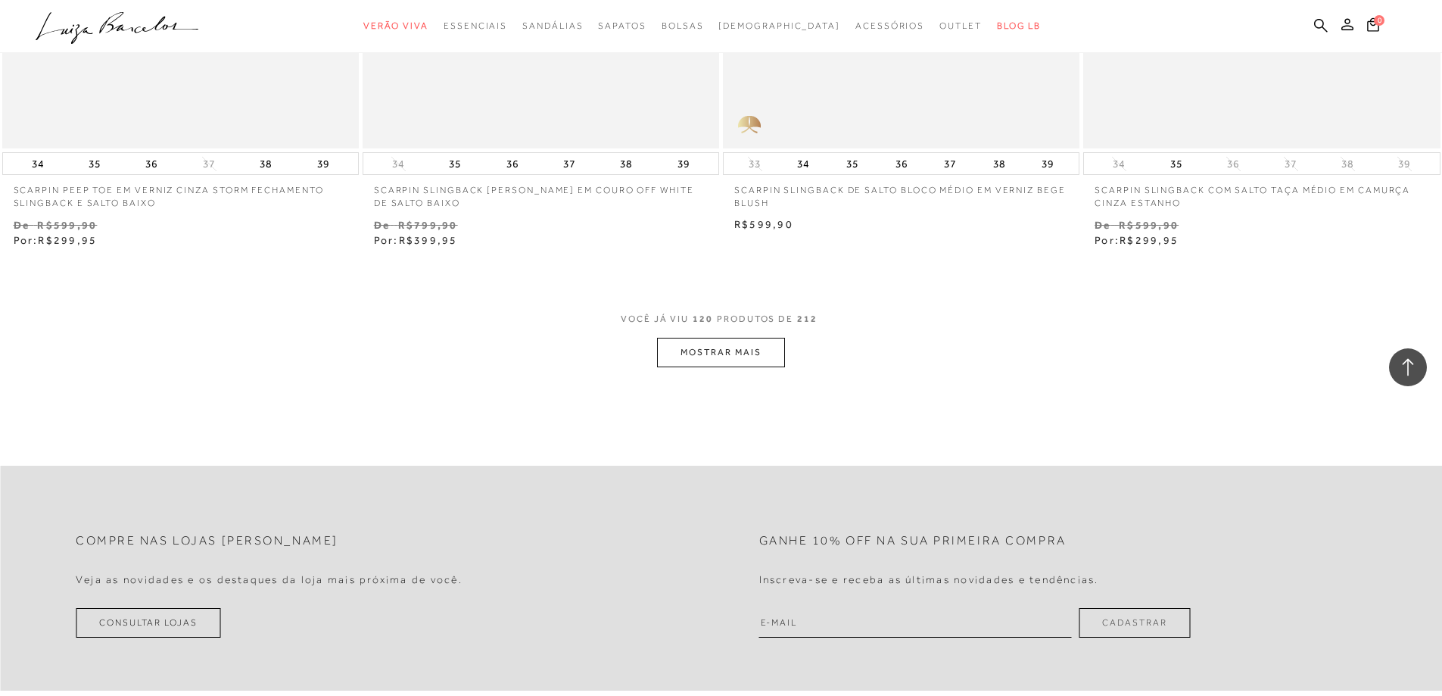
scroll to position [19232, 0]
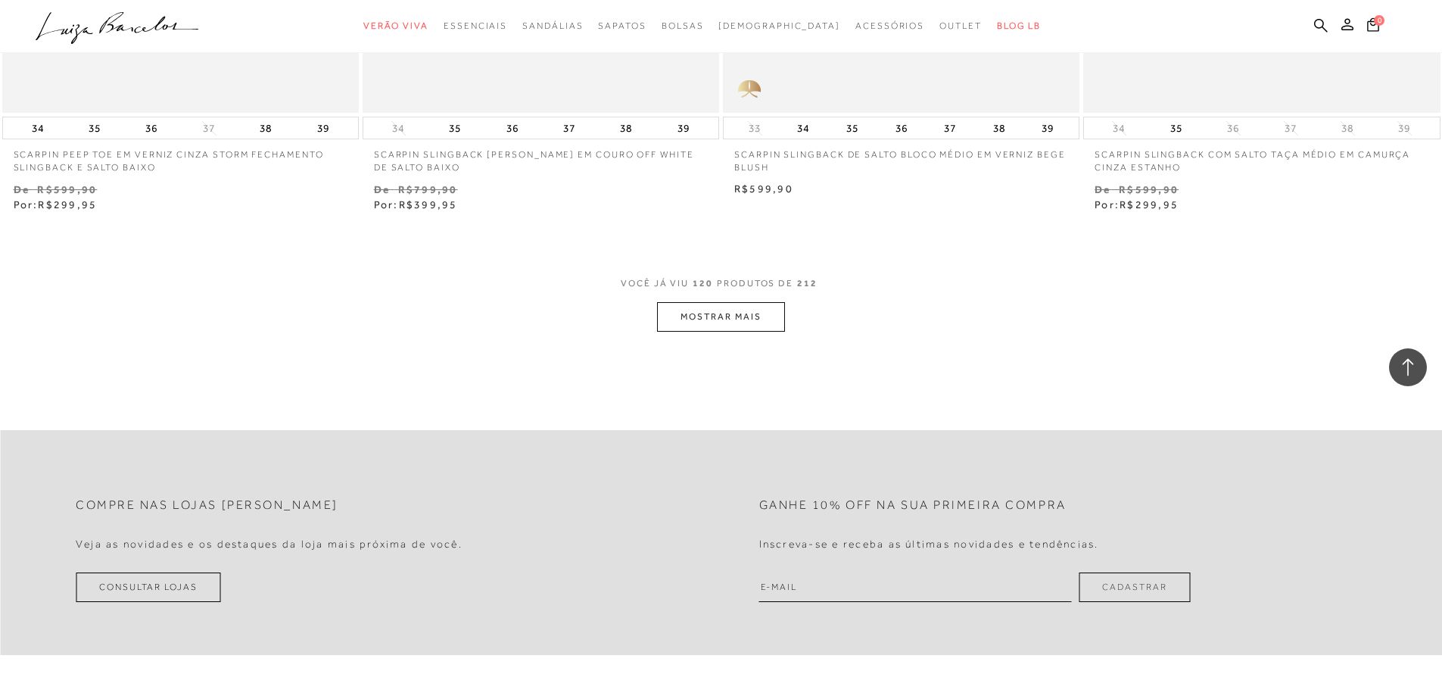
click at [753, 313] on button "MOSTRAR MAIS" at bounding box center [720, 317] width 127 height 30
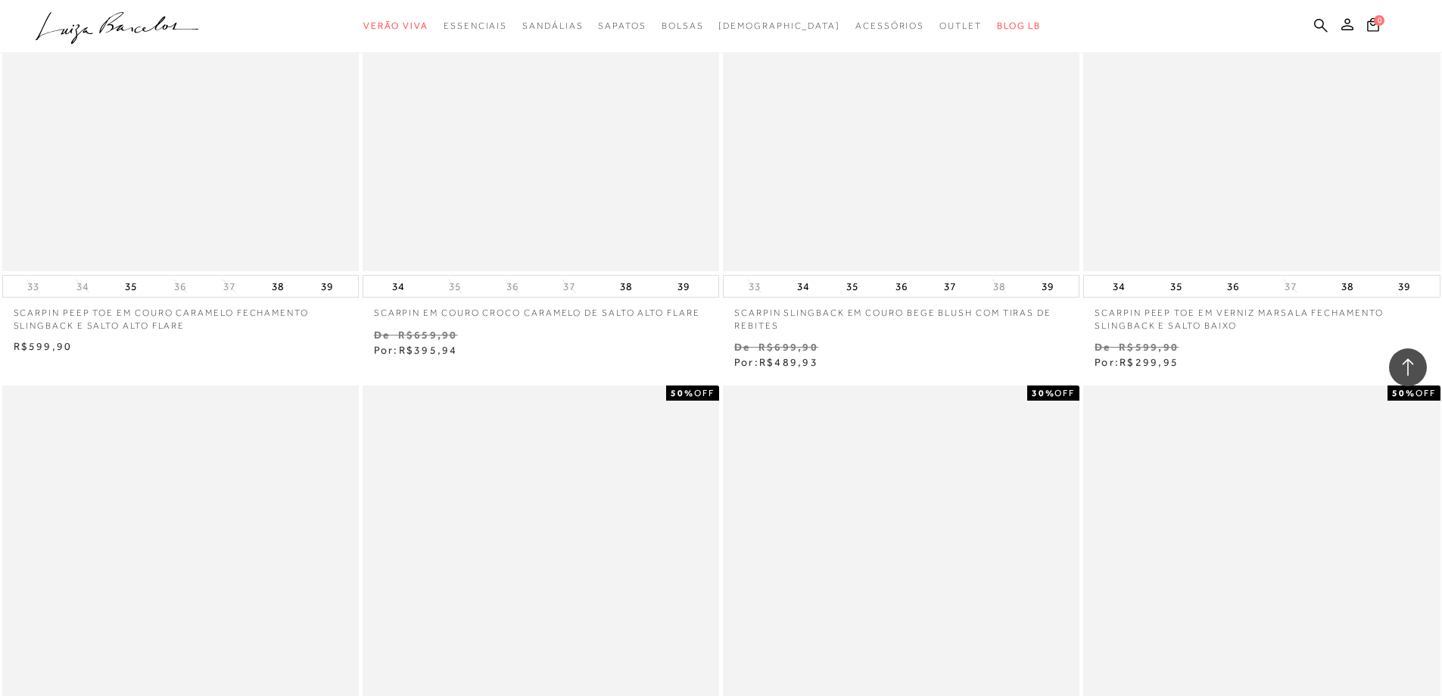
scroll to position [21730, 0]
